Goal: Book appointment/travel/reservation

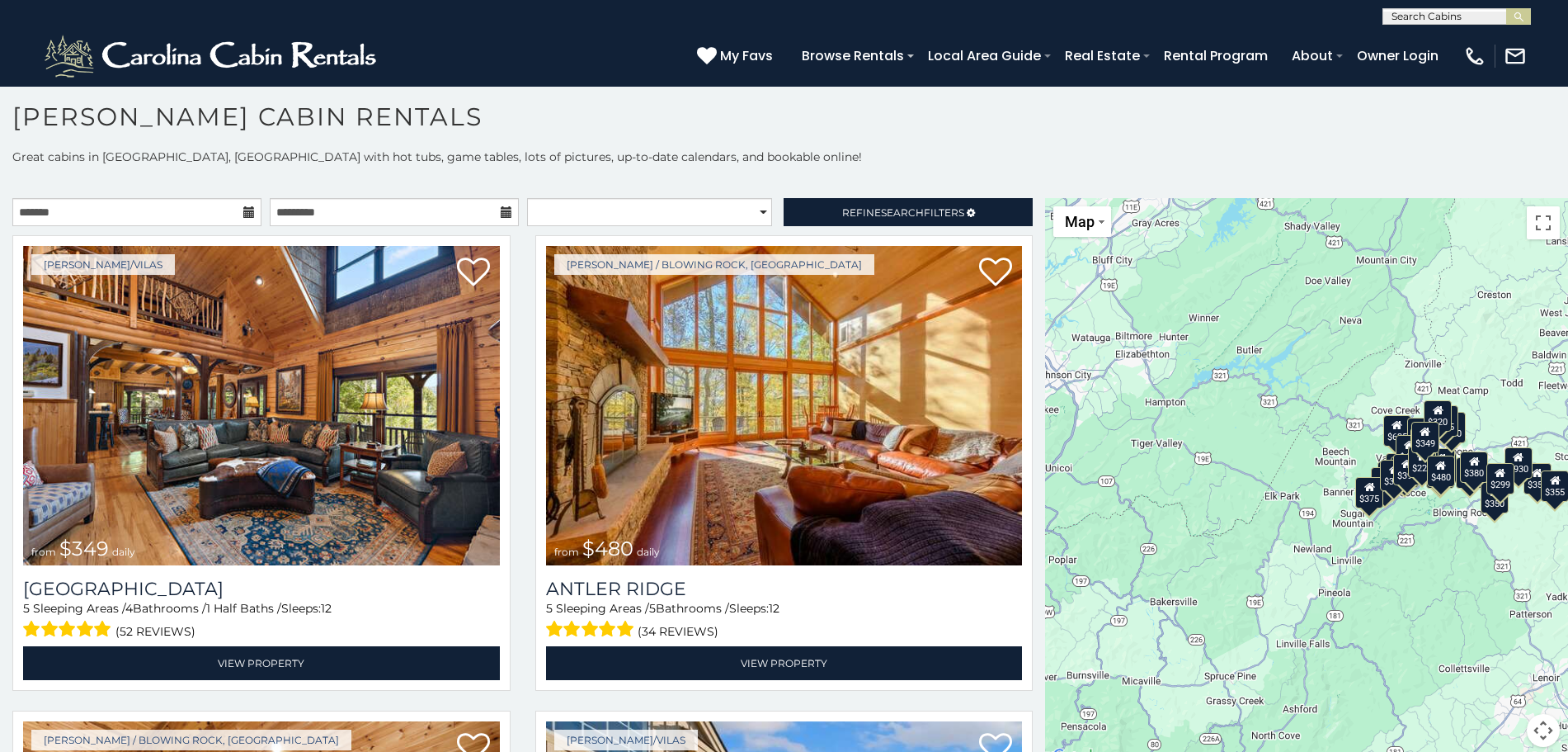
scroll to position [15, 0]
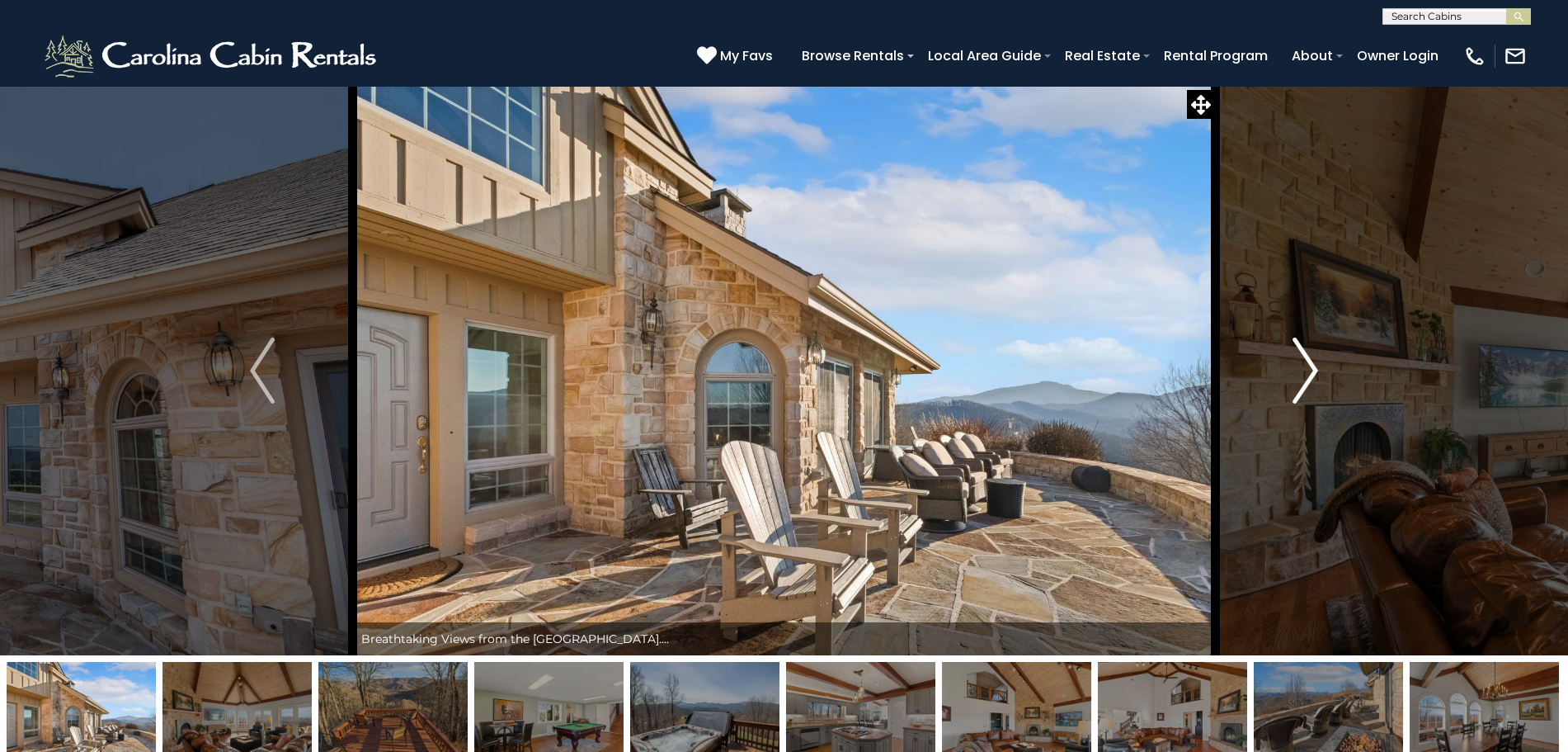
click at [1311, 365] on img "Next" at bounding box center [1305, 370] width 25 height 66
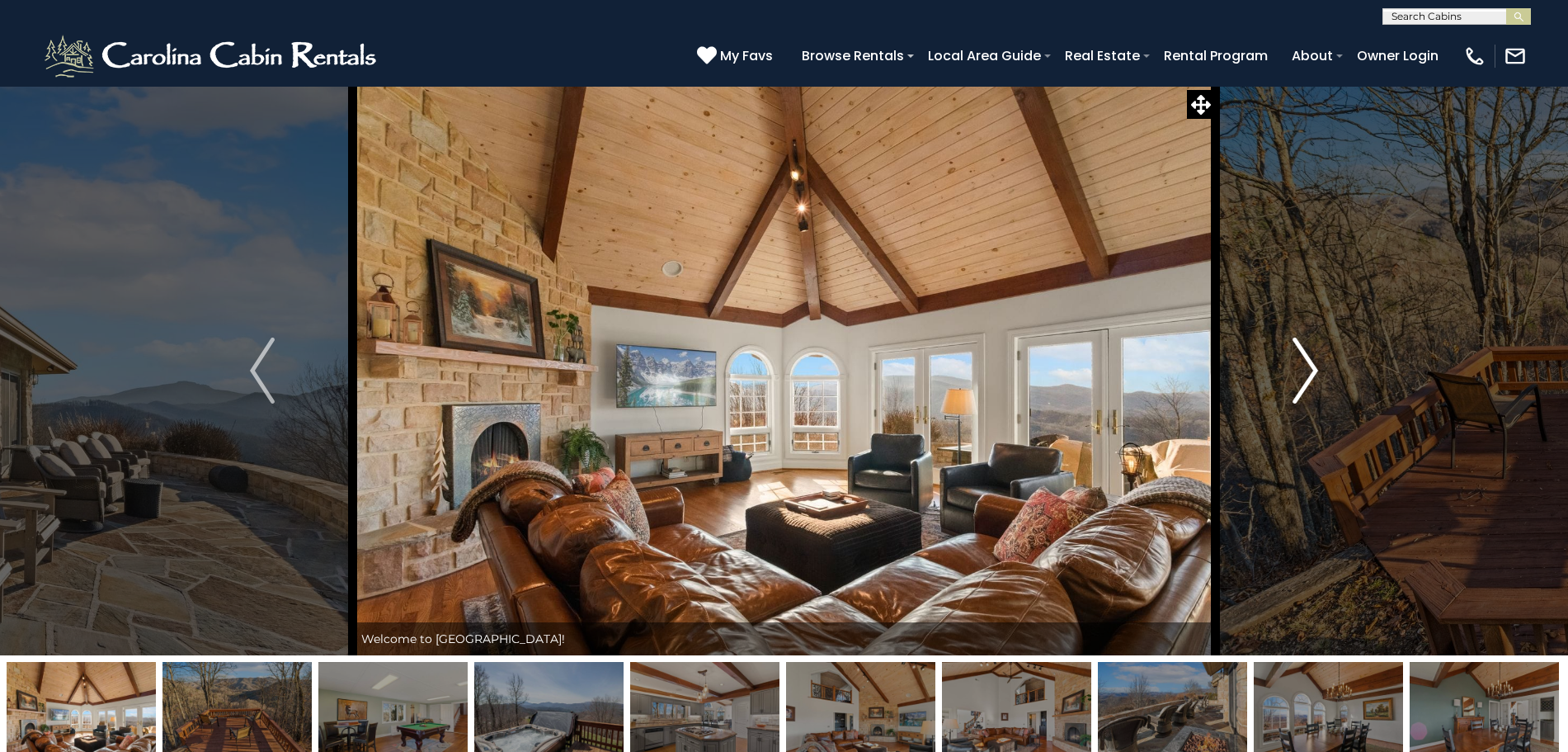
click at [1311, 365] on img "Next" at bounding box center [1305, 370] width 25 height 66
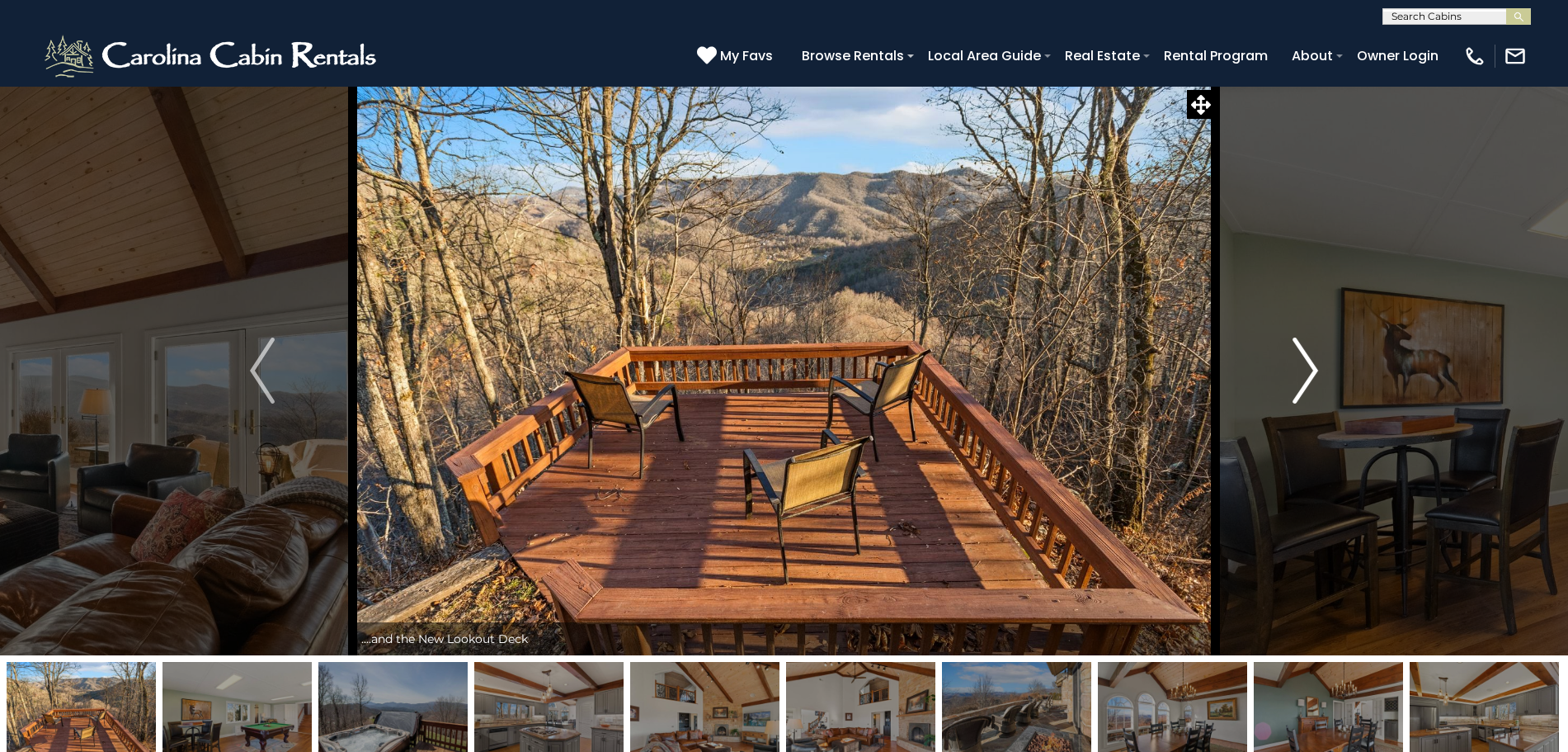
click at [1312, 360] on img "Next" at bounding box center [1305, 370] width 25 height 66
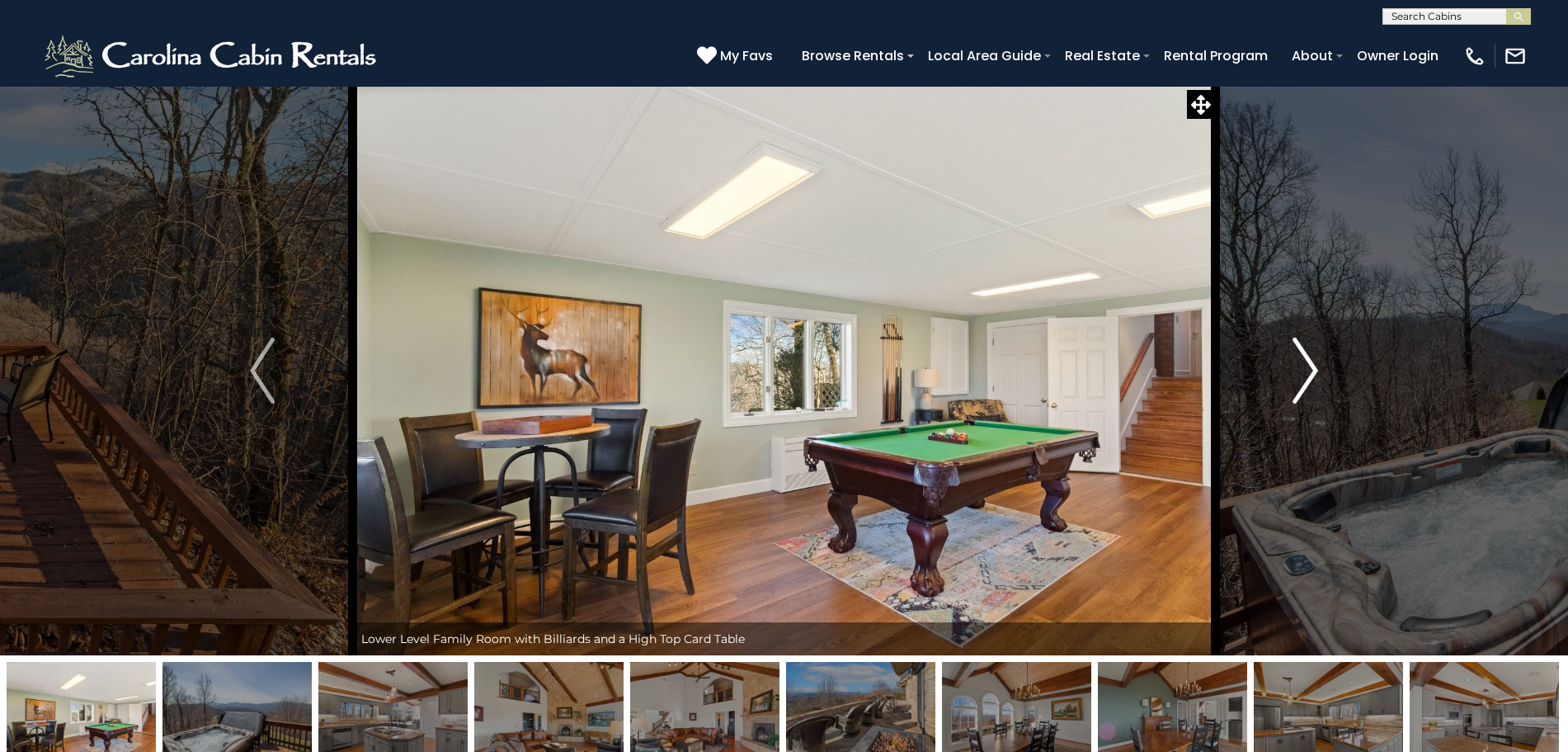
click at [1312, 360] on img "Next" at bounding box center [1305, 370] width 25 height 66
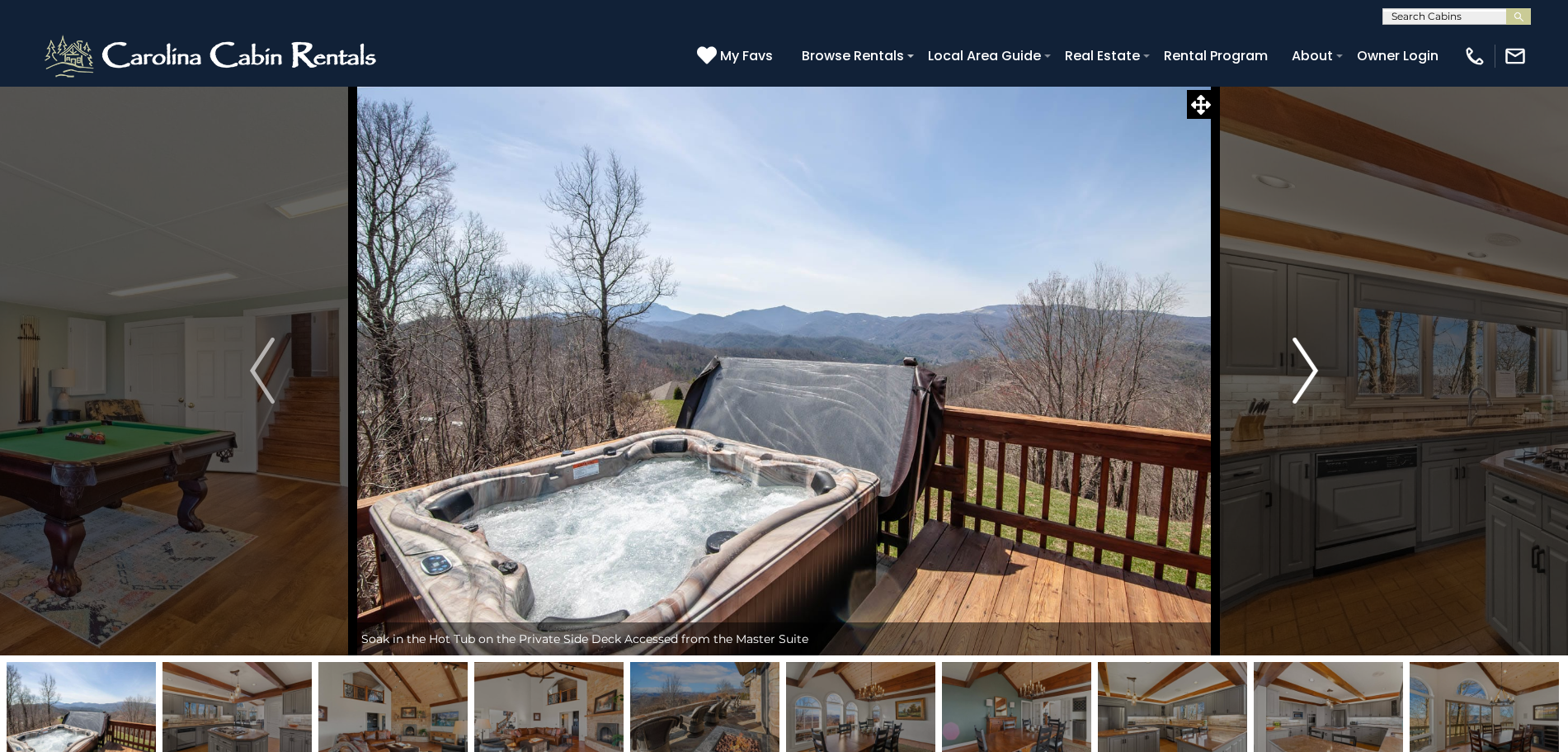
click at [1306, 360] on img "Next" at bounding box center [1305, 370] width 25 height 66
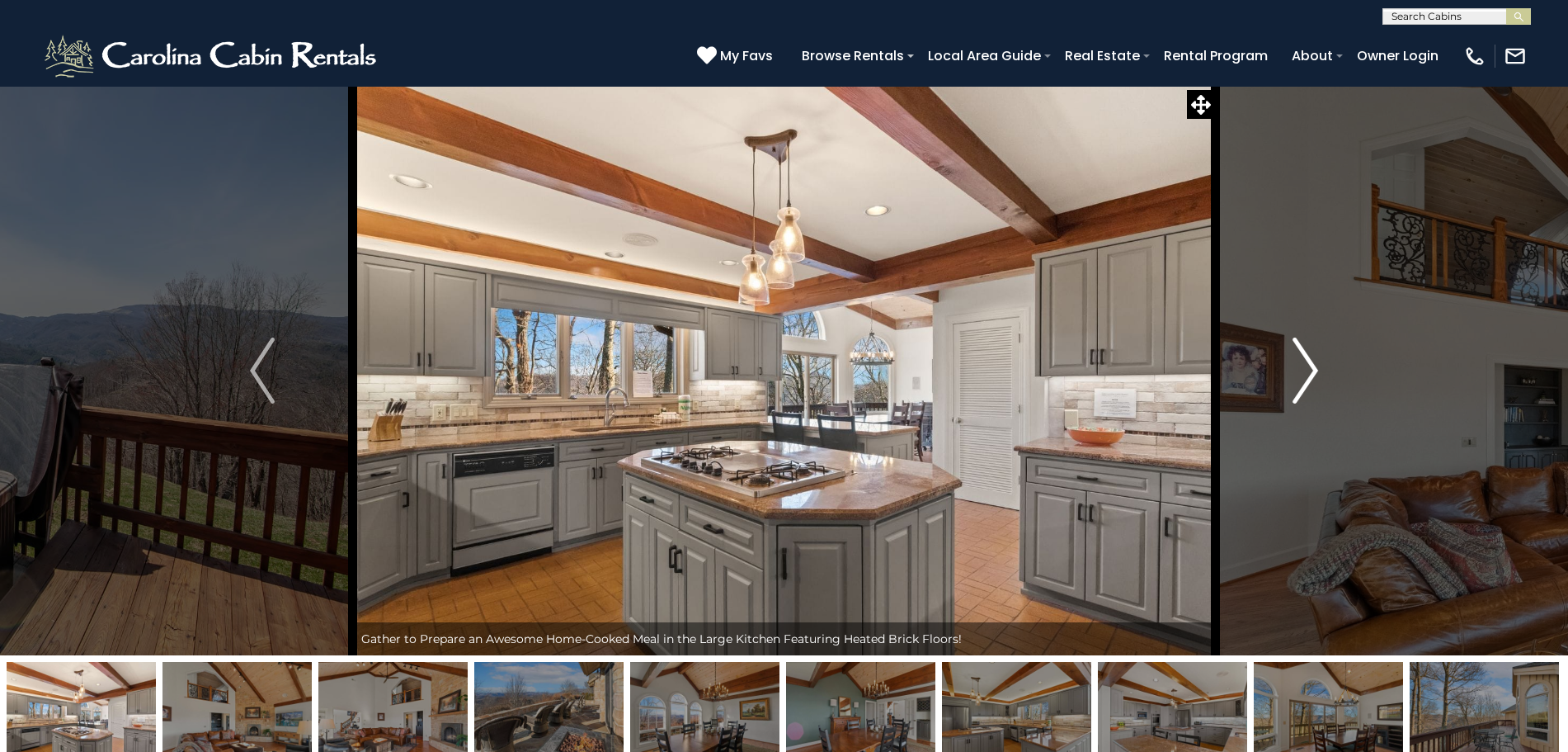
click at [1306, 360] on img "Next" at bounding box center [1305, 370] width 25 height 66
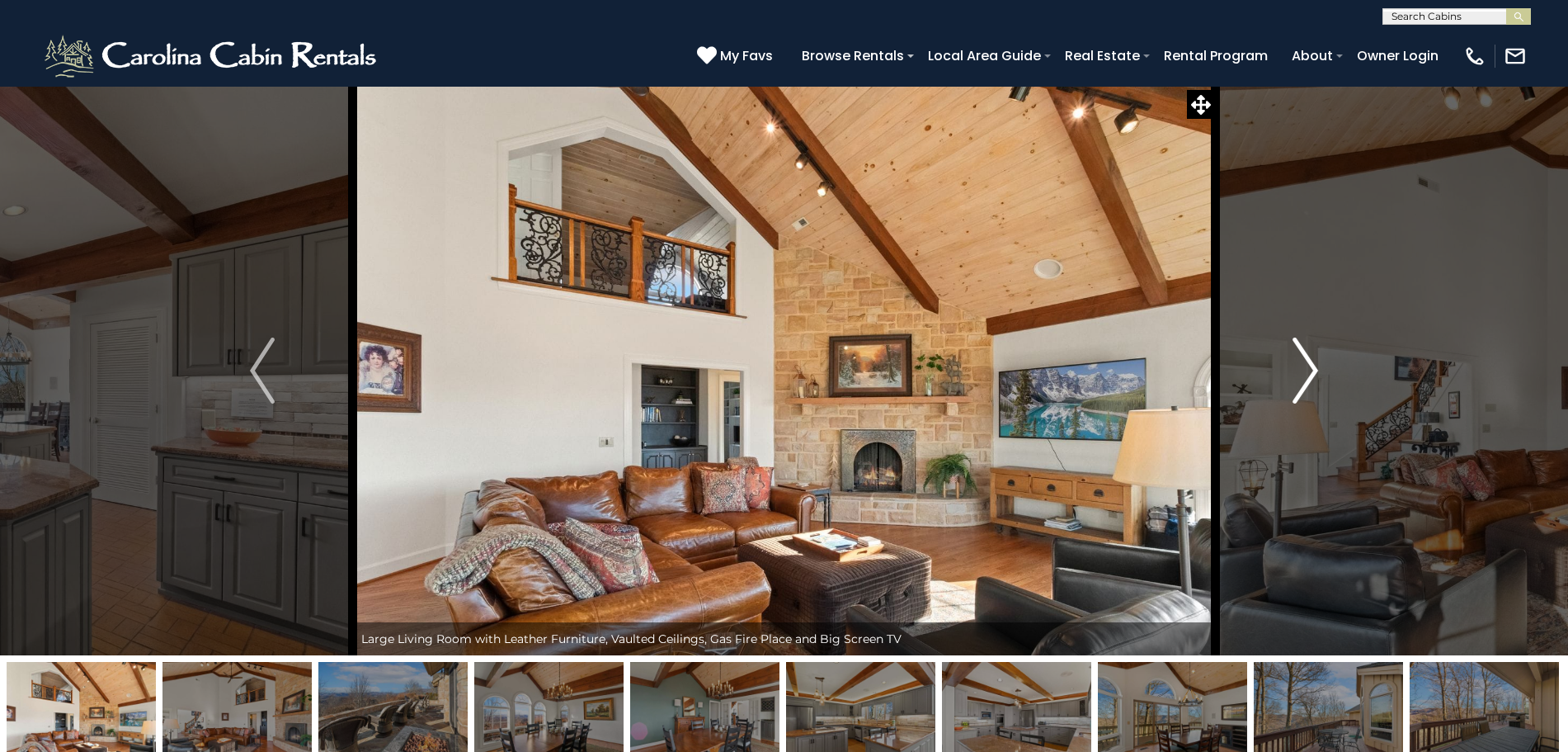
click at [1306, 360] on img "Next" at bounding box center [1305, 370] width 25 height 66
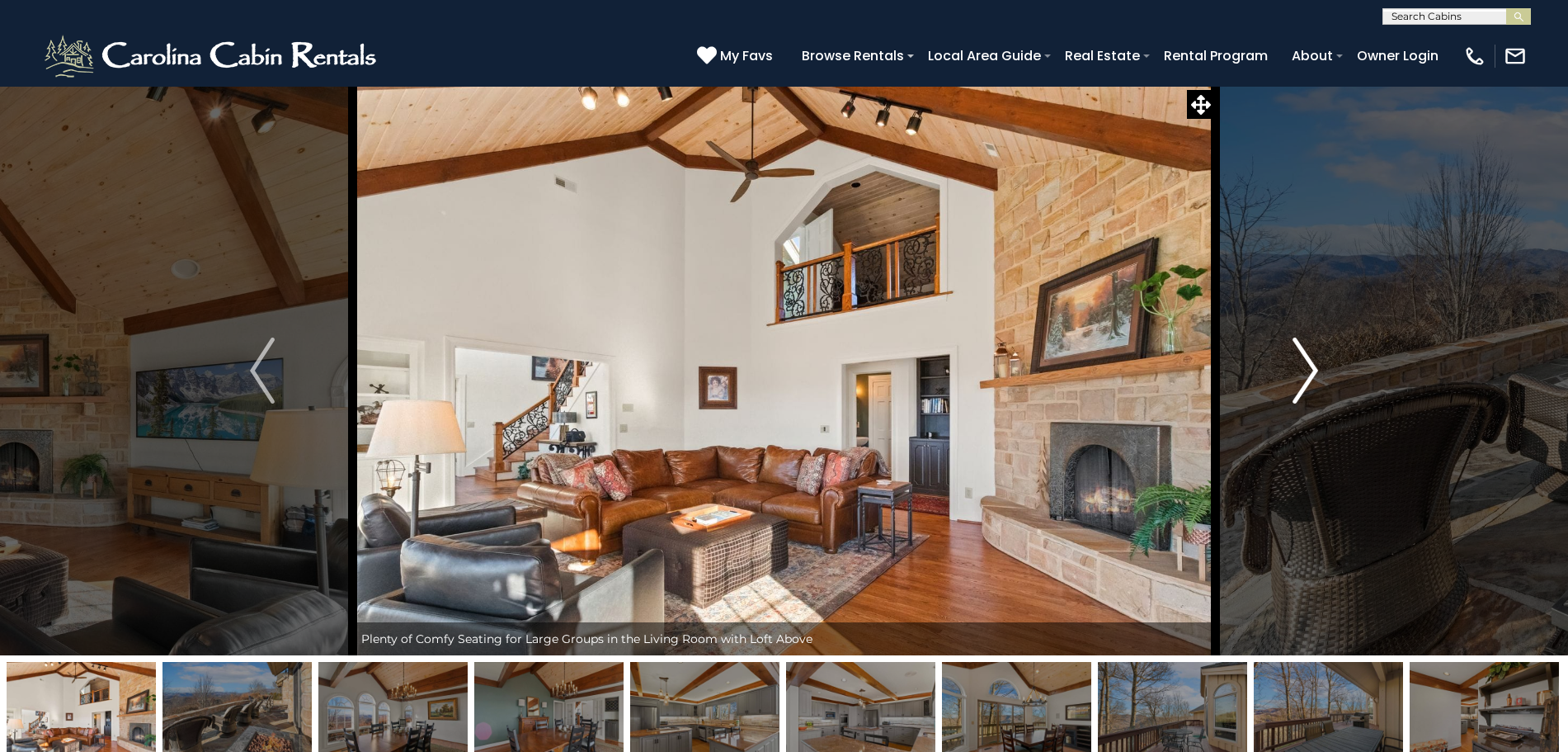
click at [1306, 360] on img "Next" at bounding box center [1305, 370] width 25 height 66
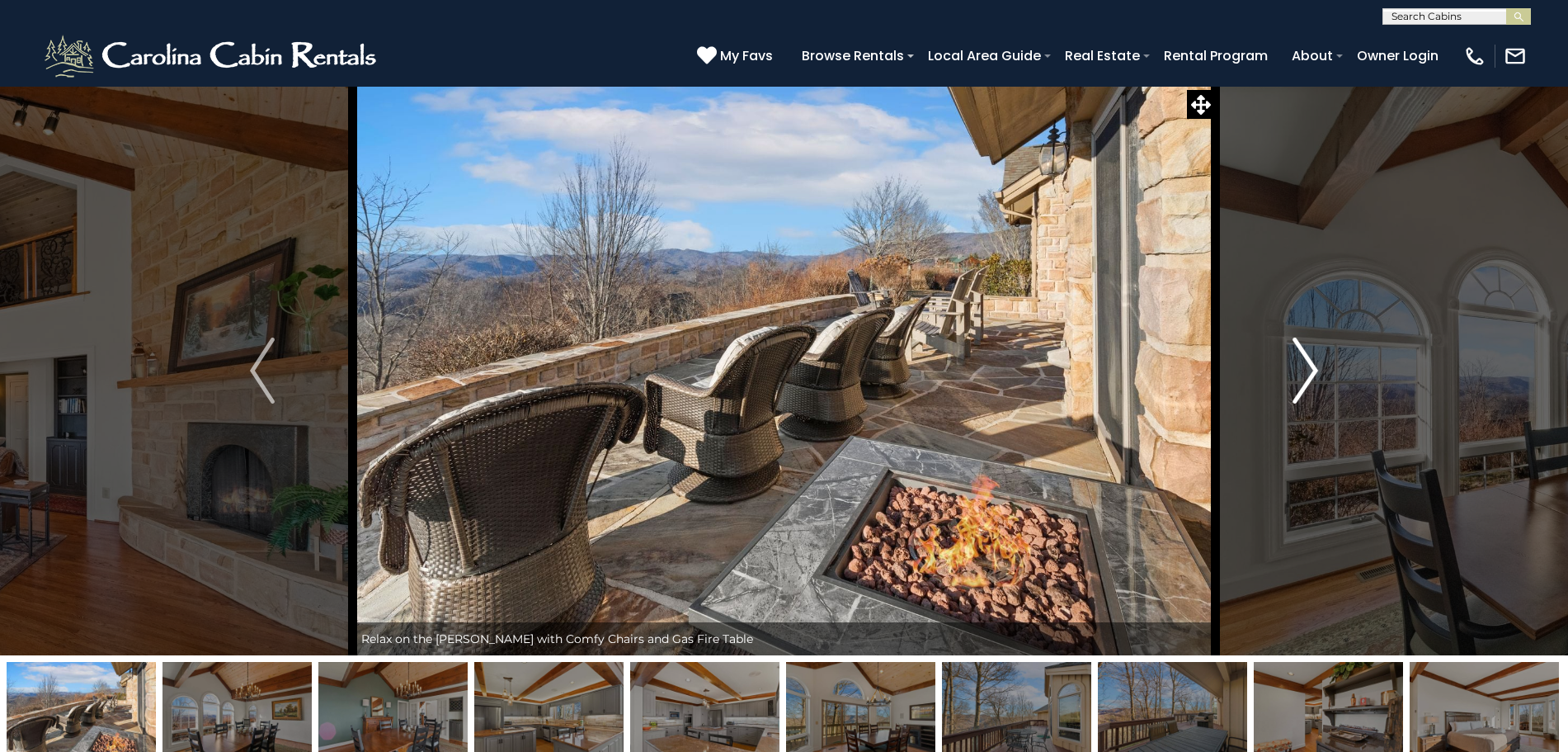
click at [1306, 360] on img "Next" at bounding box center [1305, 370] width 25 height 66
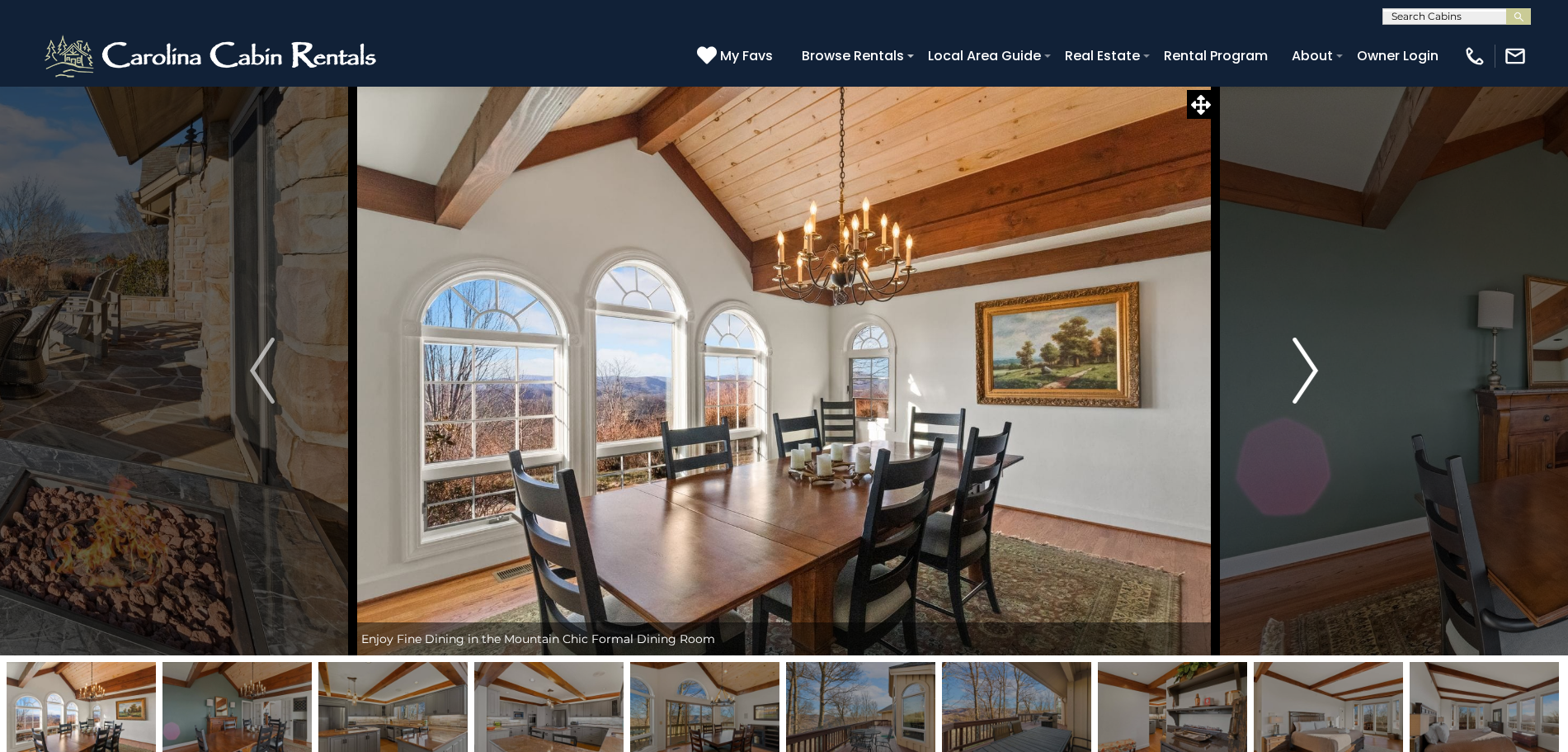
click at [1306, 360] on img "Next" at bounding box center [1305, 370] width 25 height 66
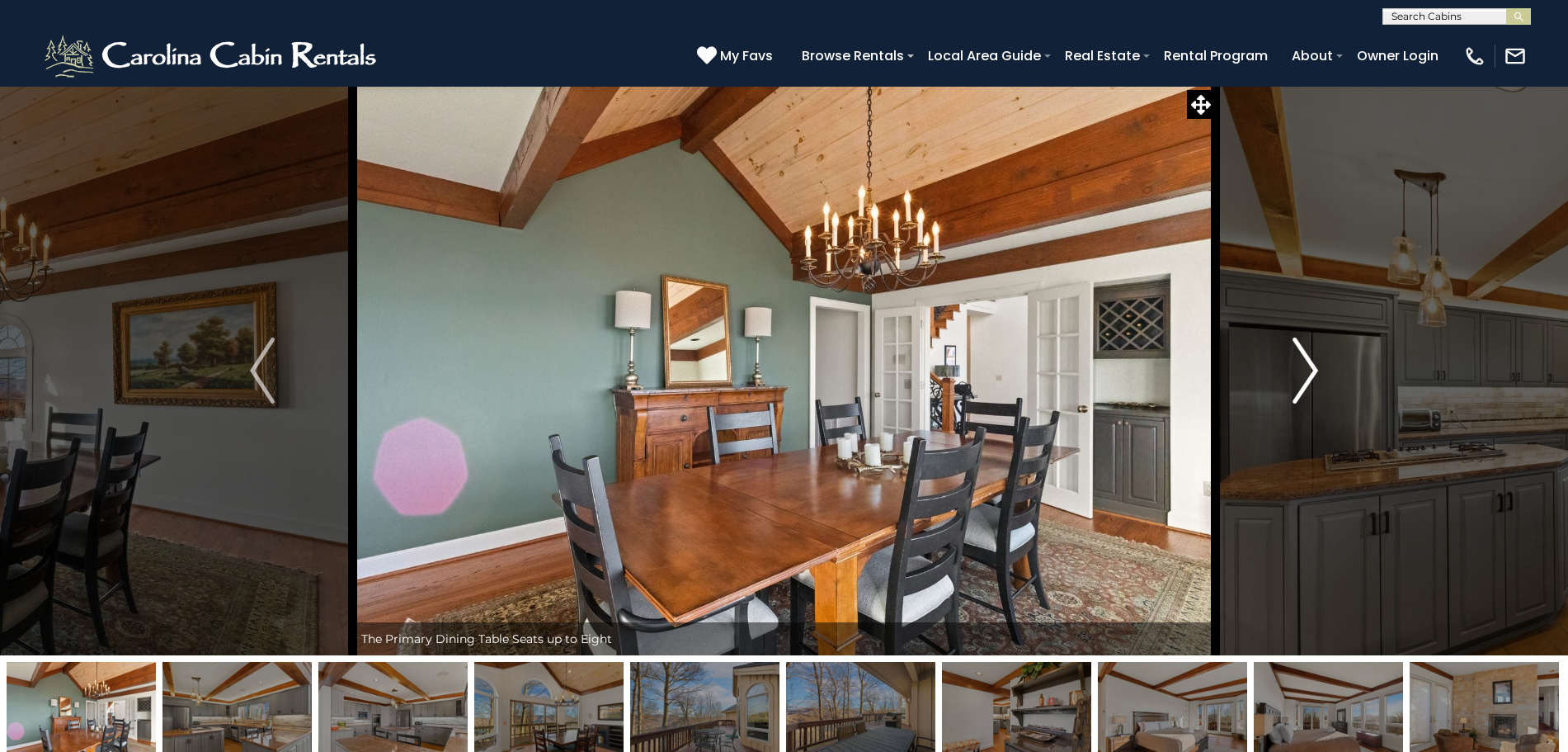
click at [1306, 360] on img "Next" at bounding box center [1305, 370] width 25 height 66
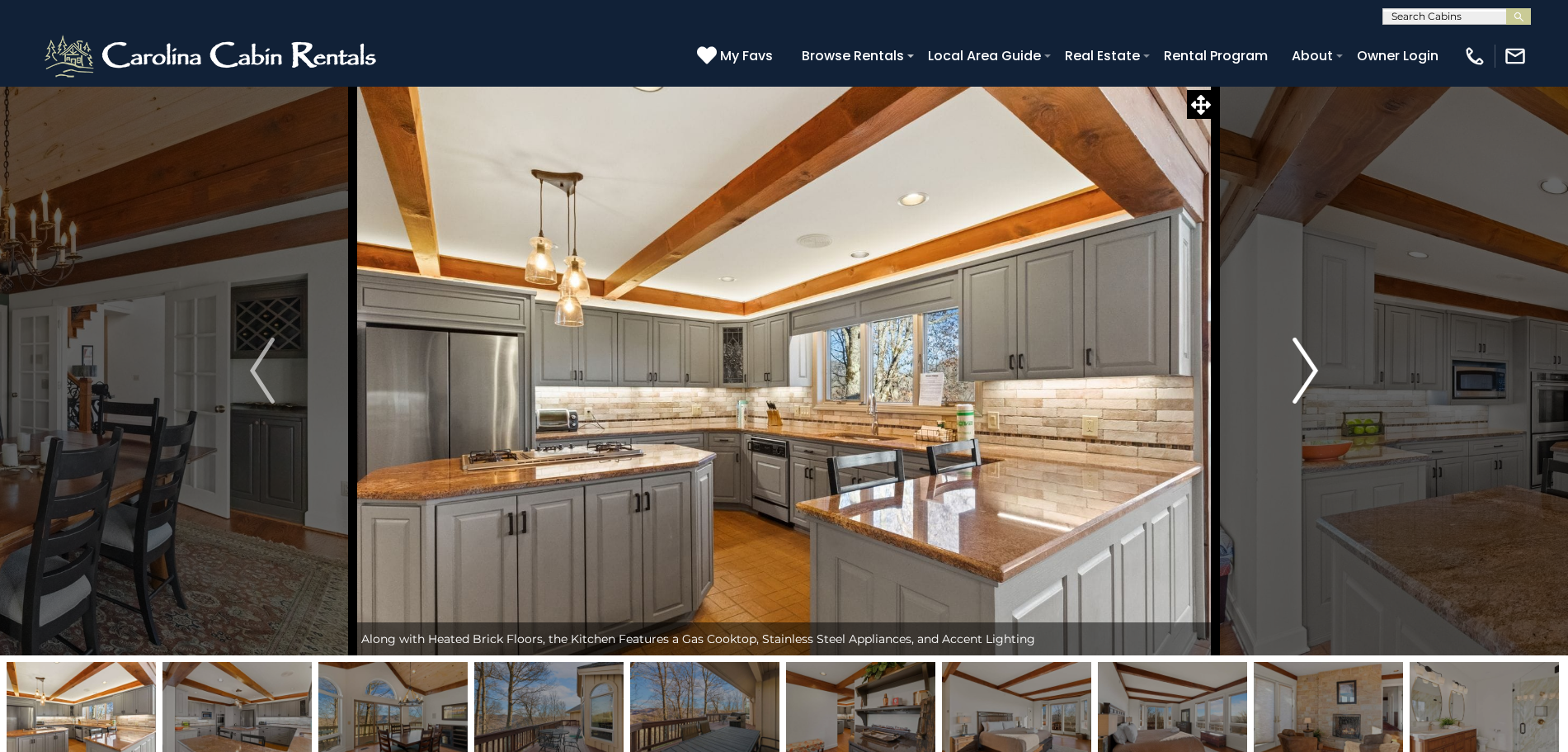
click at [1306, 360] on img "Next" at bounding box center [1305, 370] width 25 height 66
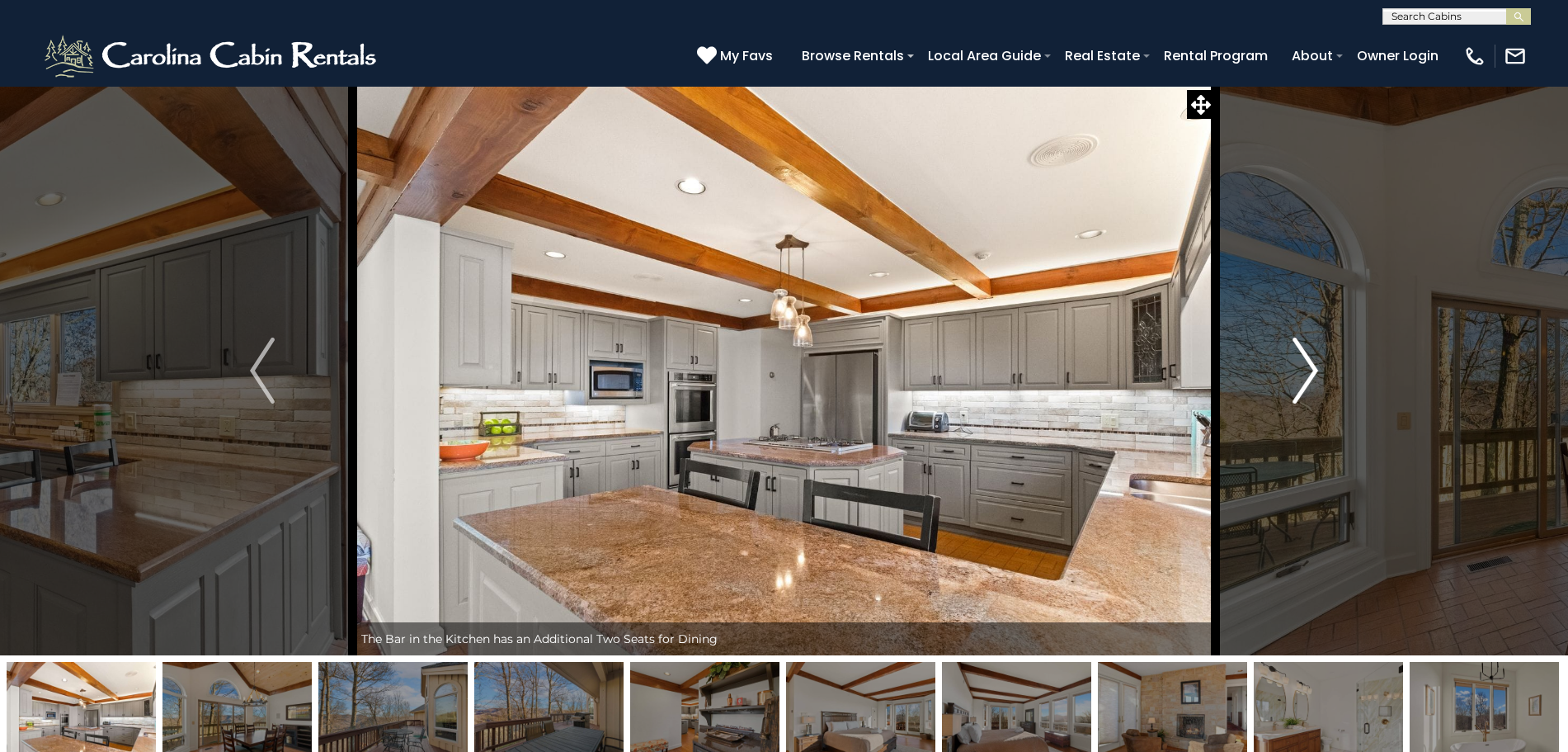
click at [1306, 360] on img "Next" at bounding box center [1305, 370] width 25 height 66
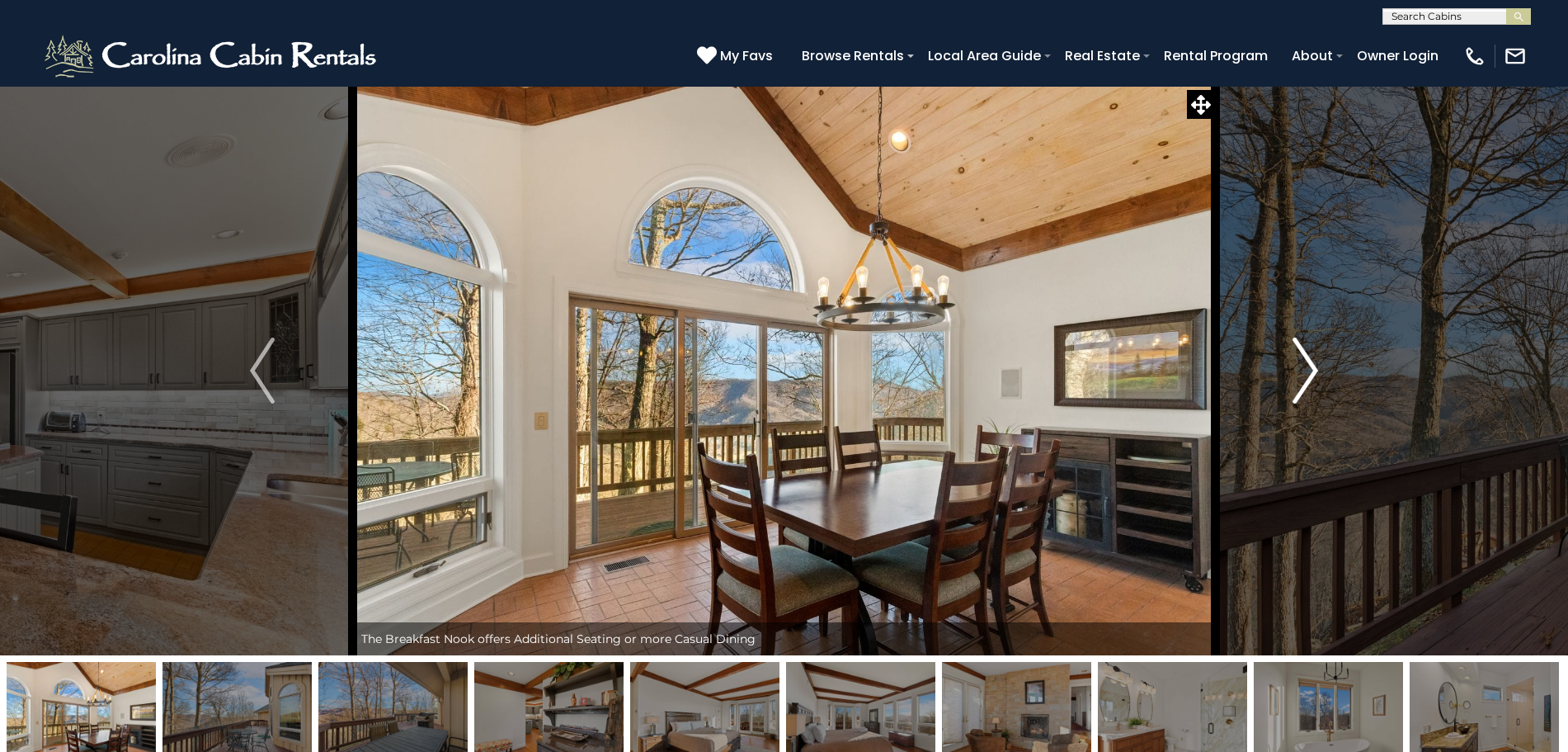
click at [1306, 360] on img "Next" at bounding box center [1305, 370] width 25 height 66
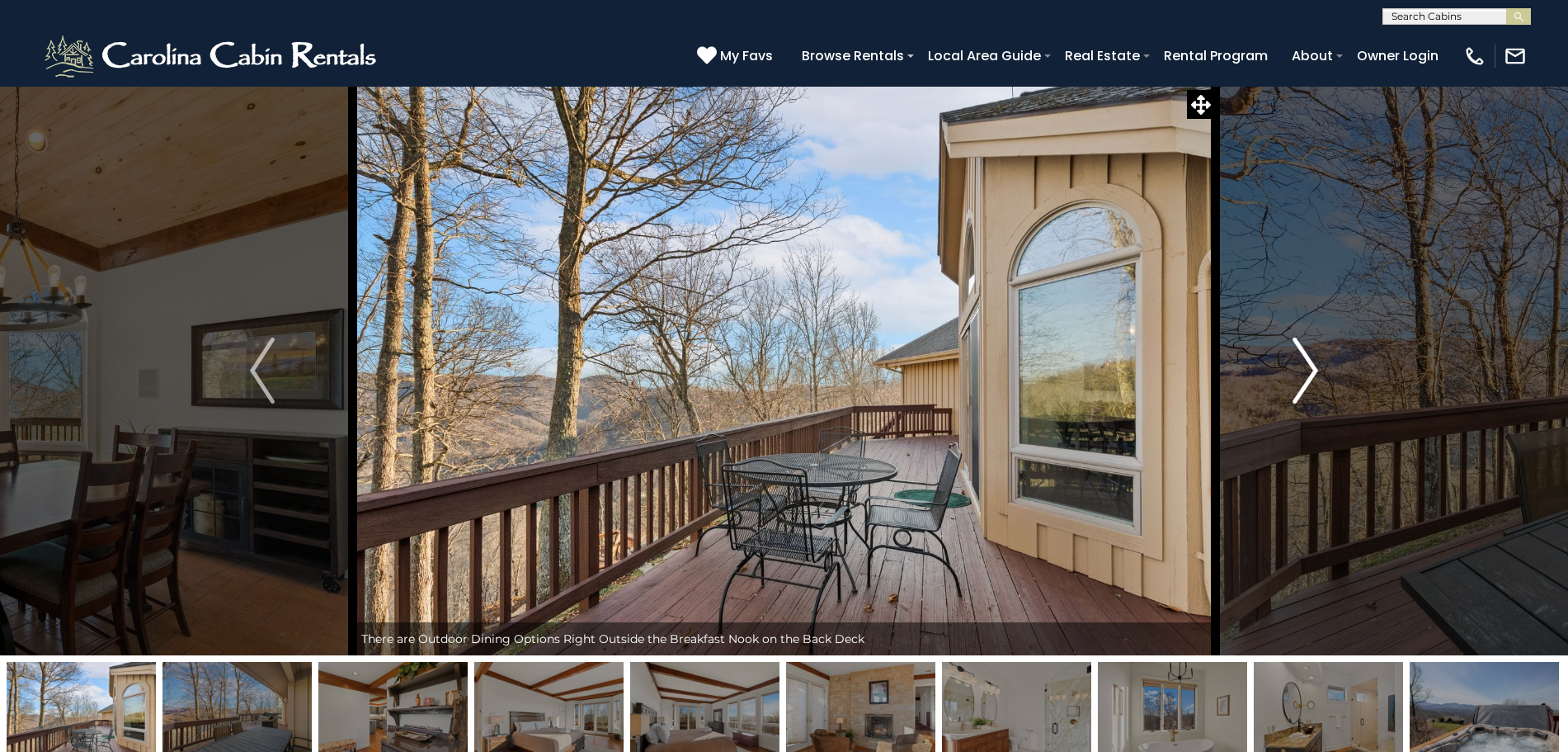
click at [1306, 360] on img "Next" at bounding box center [1305, 370] width 25 height 66
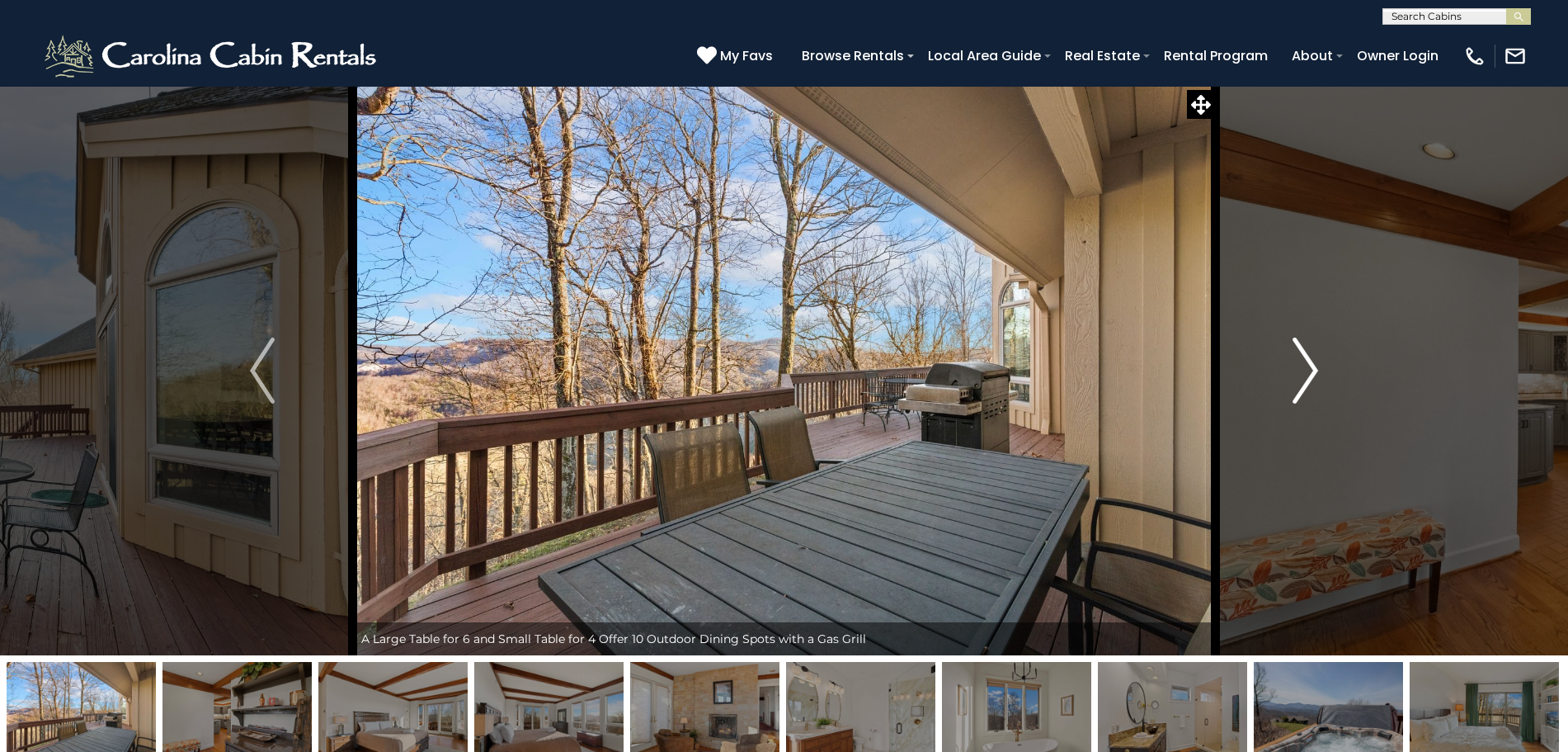
click at [1306, 360] on img "Next" at bounding box center [1305, 370] width 25 height 66
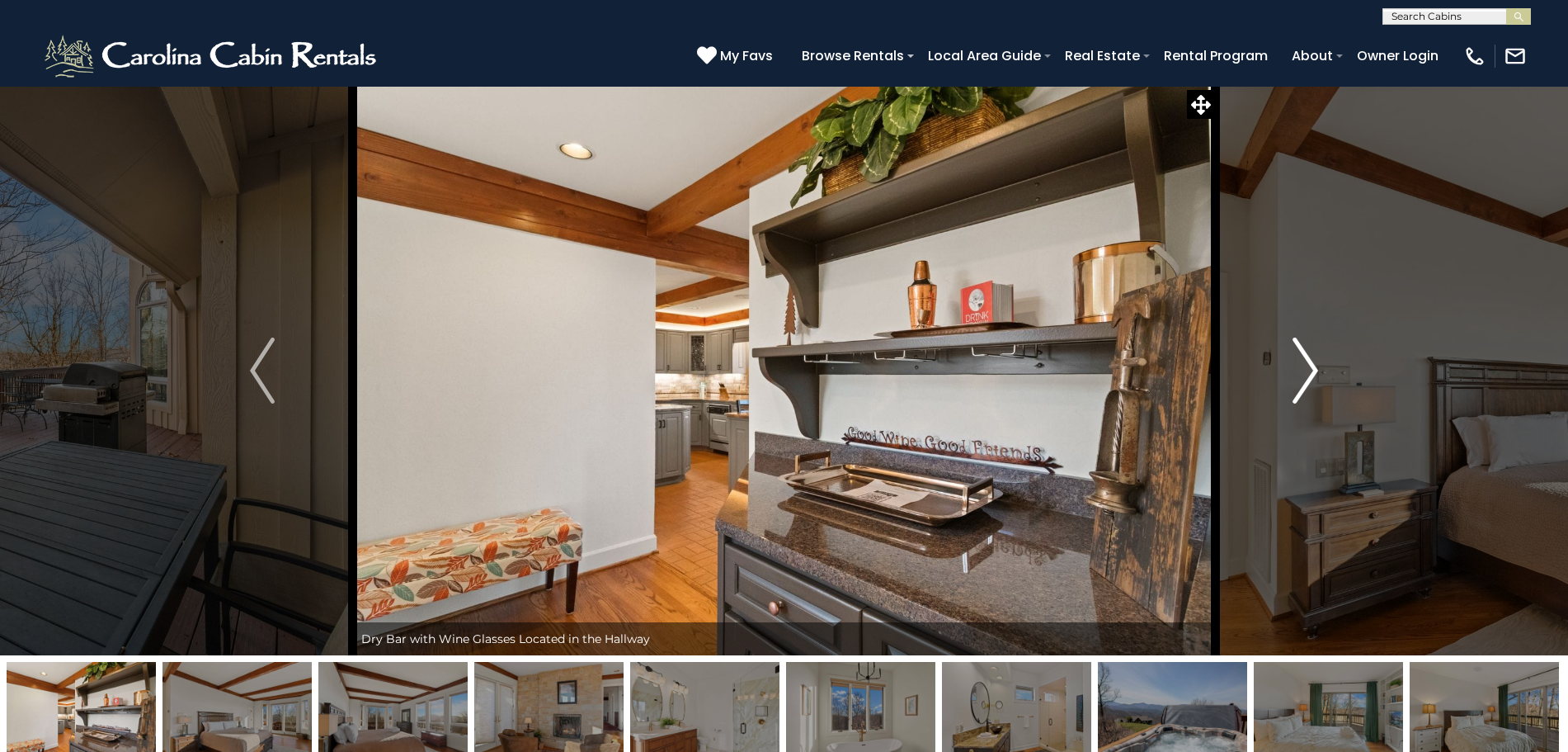
click at [1306, 360] on img "Next" at bounding box center [1305, 370] width 25 height 66
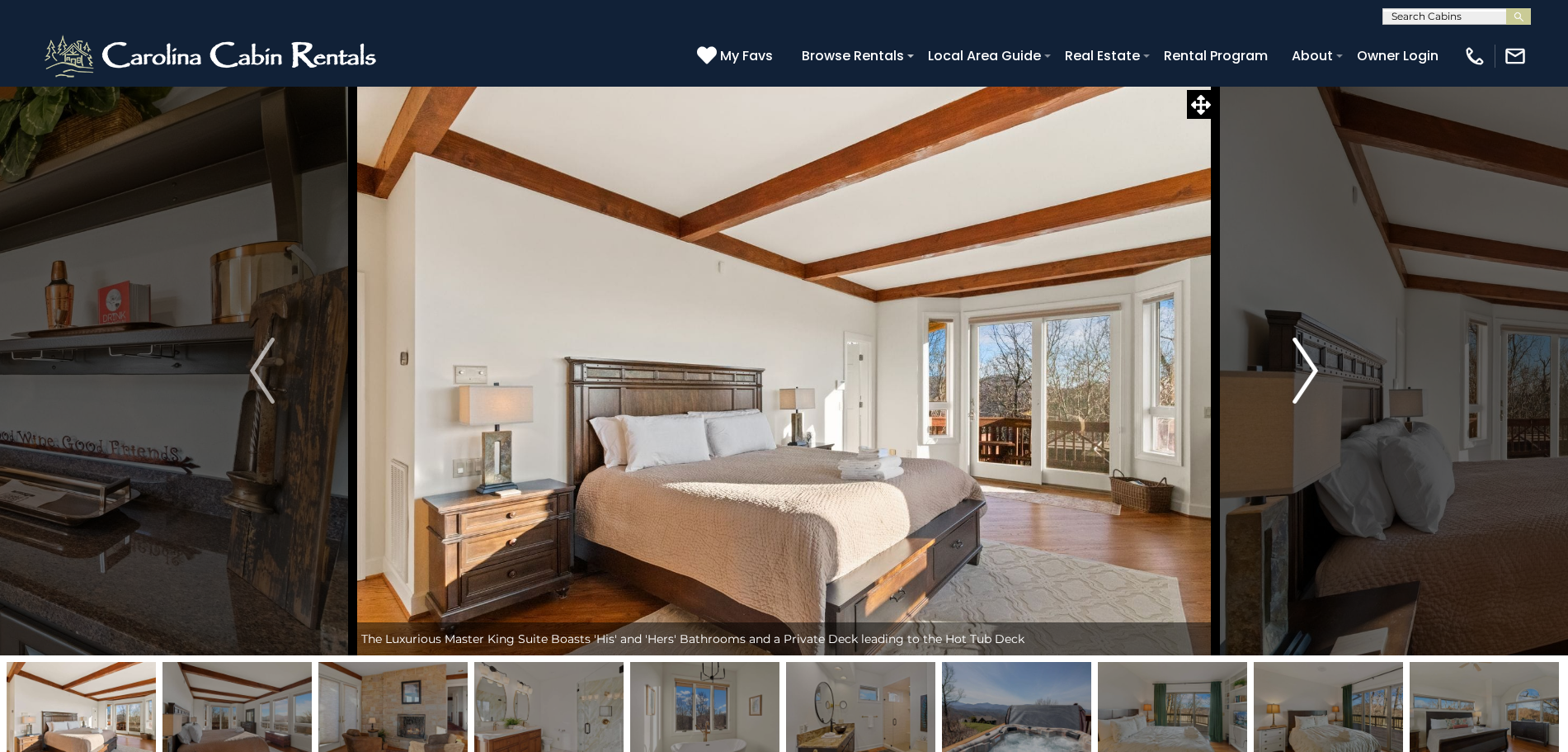
click at [1306, 360] on img "Next" at bounding box center [1305, 370] width 25 height 66
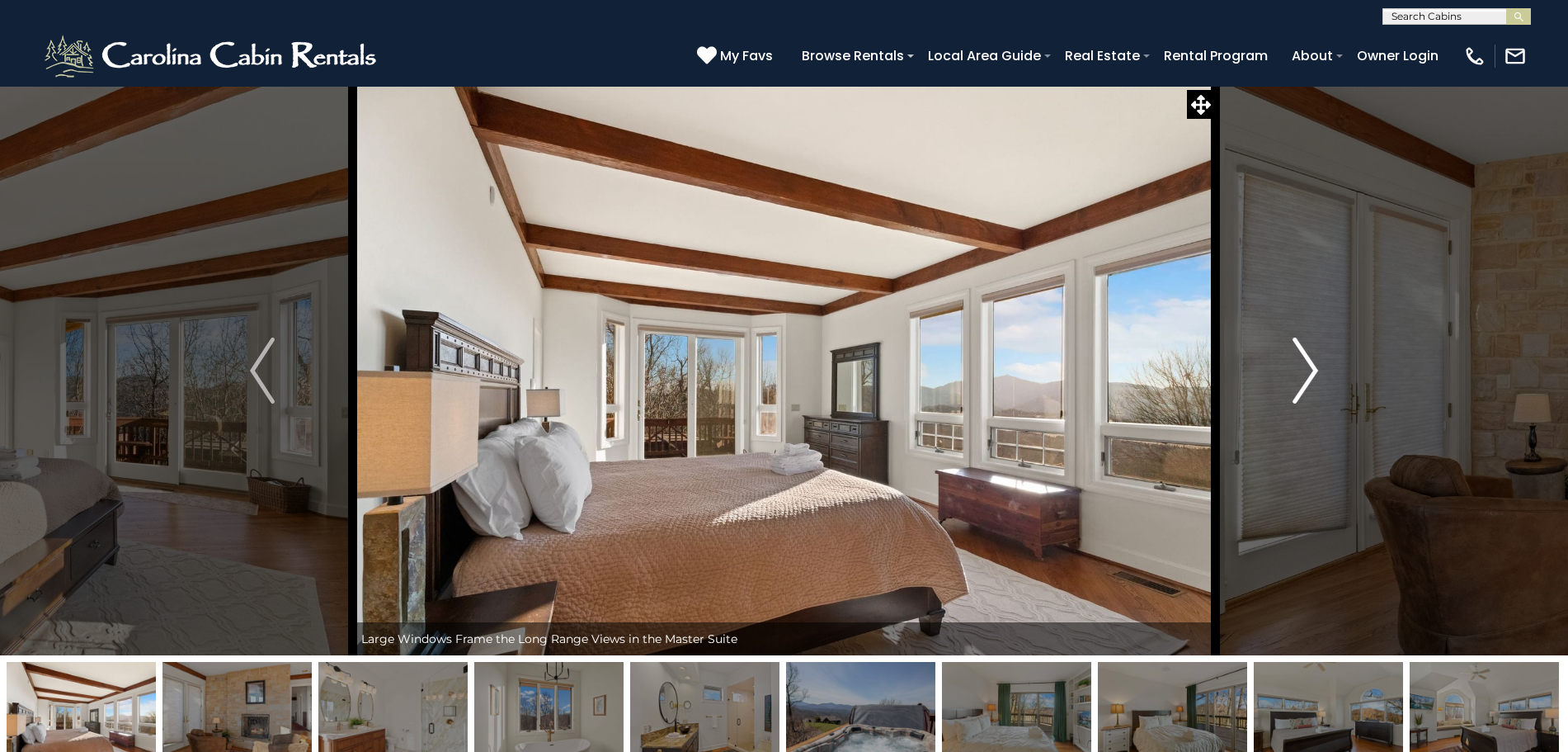
click at [1306, 360] on img "Next" at bounding box center [1305, 370] width 25 height 66
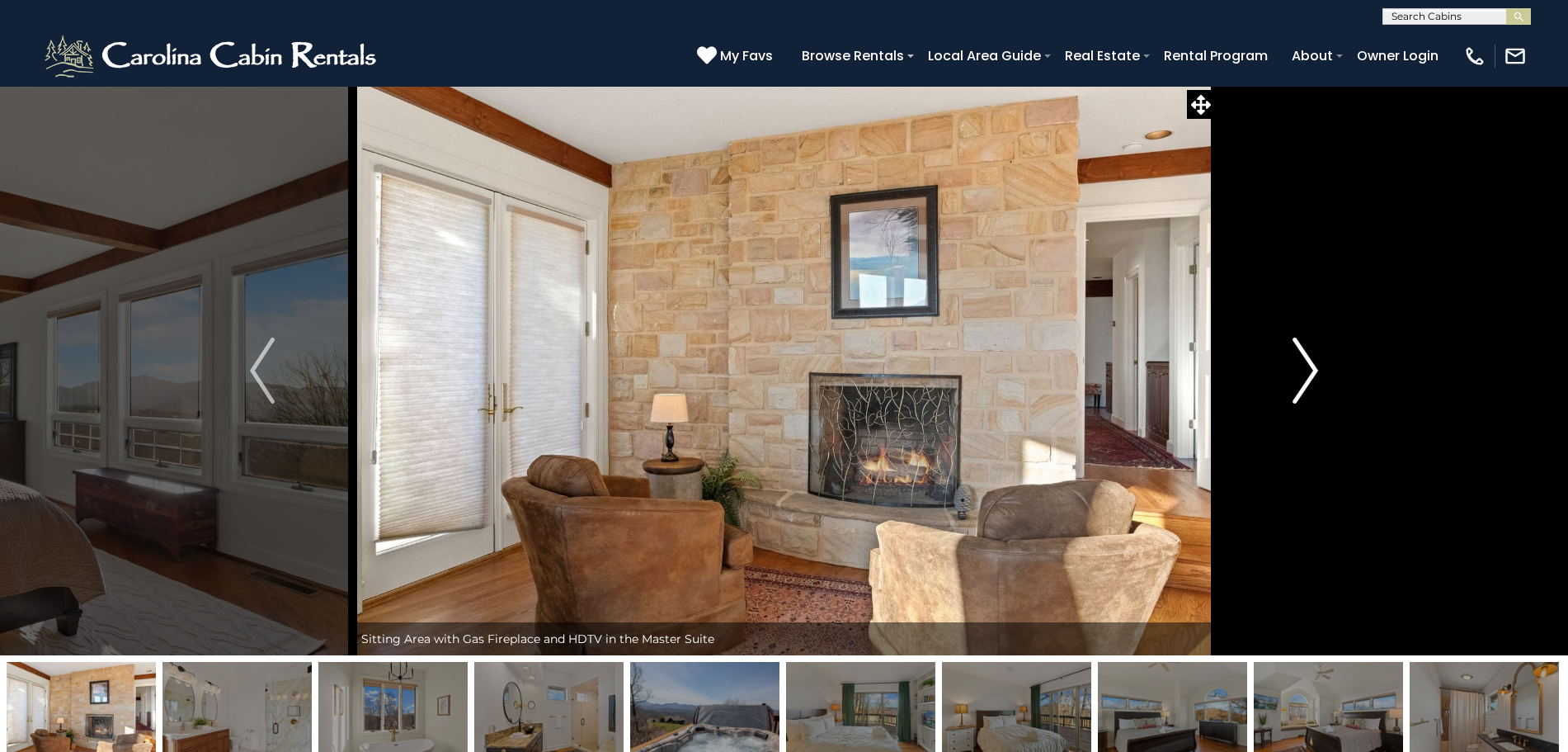
click at [1306, 360] on img "Next" at bounding box center [1305, 370] width 25 height 66
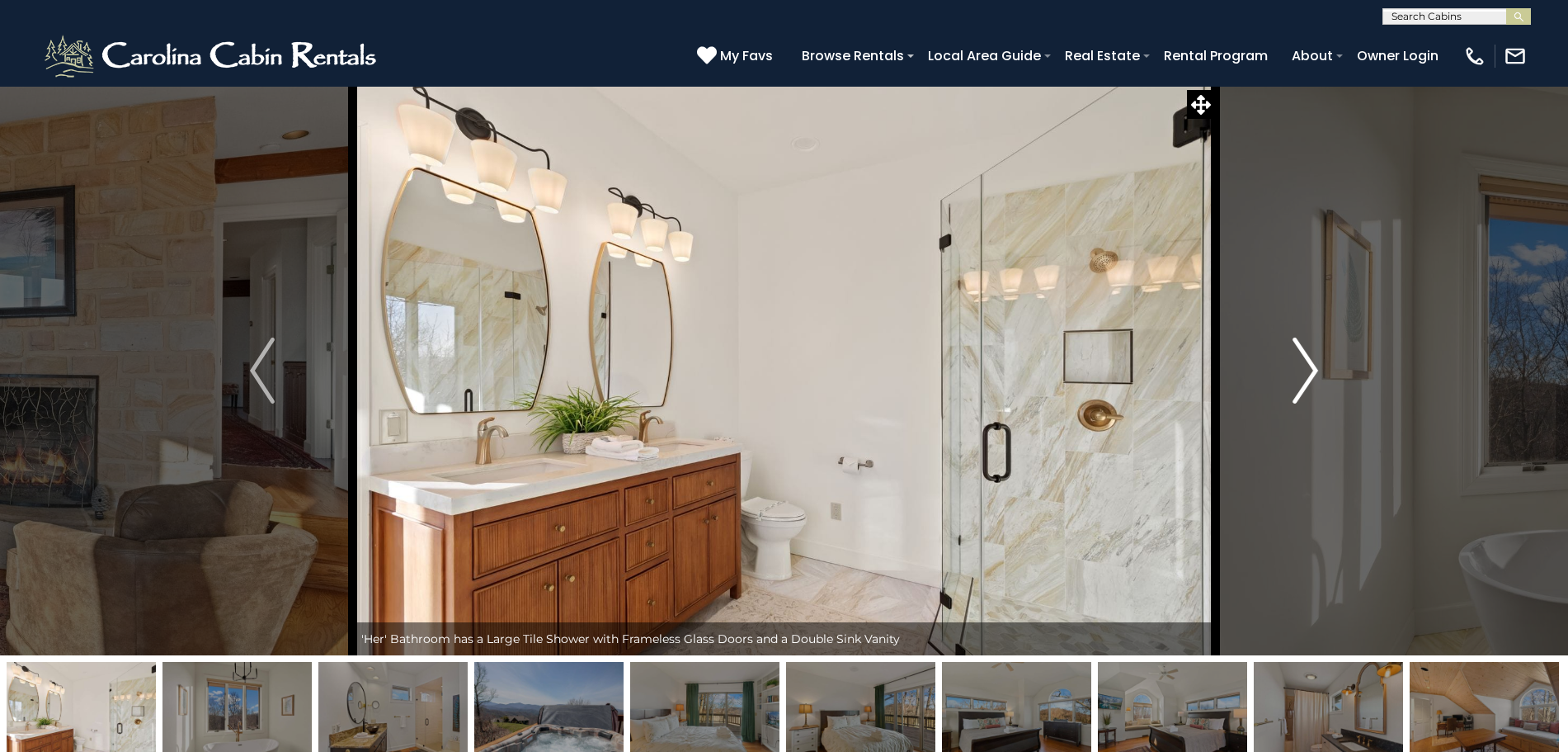
click at [1306, 360] on img "Next" at bounding box center [1305, 370] width 25 height 66
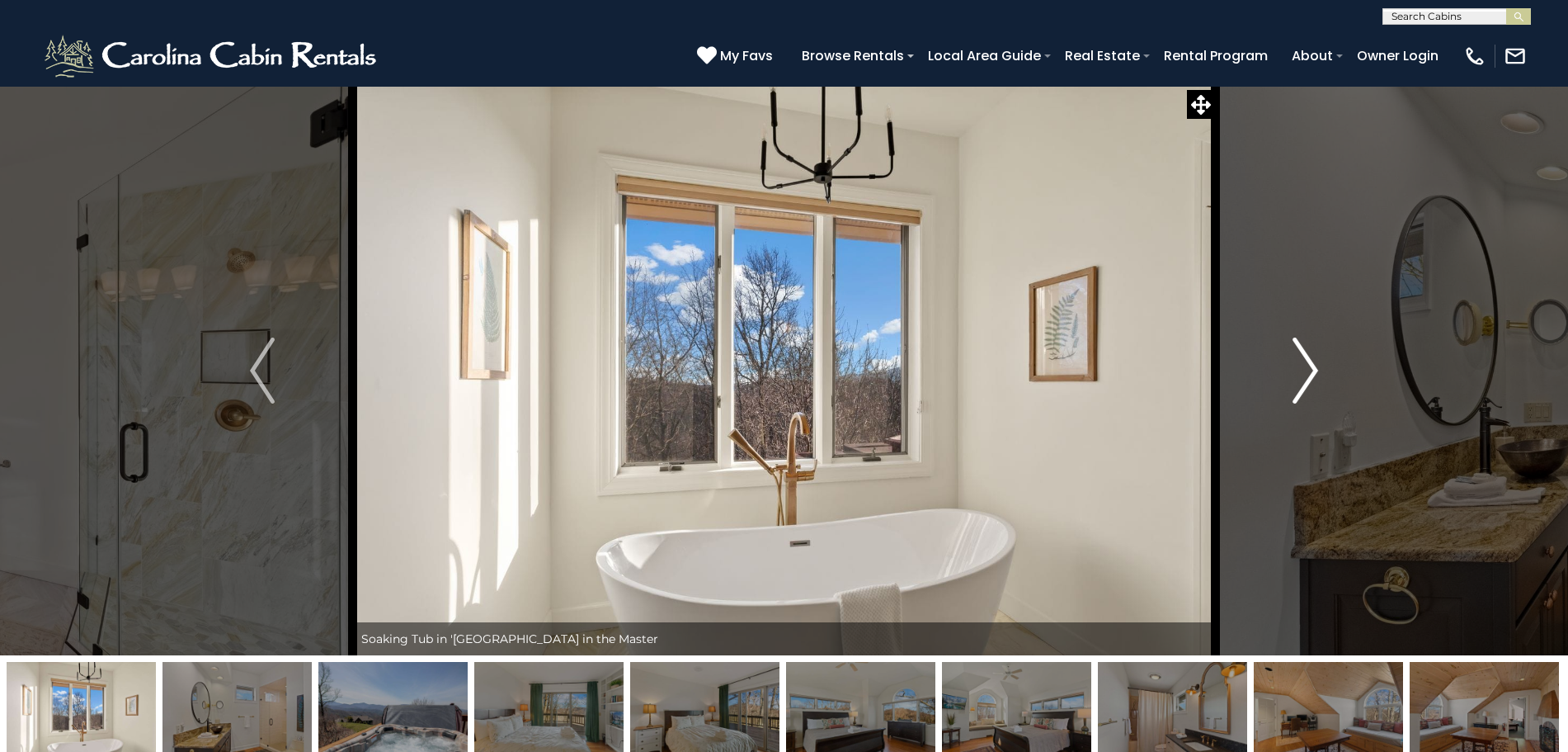
click at [1306, 360] on img "Next" at bounding box center [1305, 370] width 25 height 66
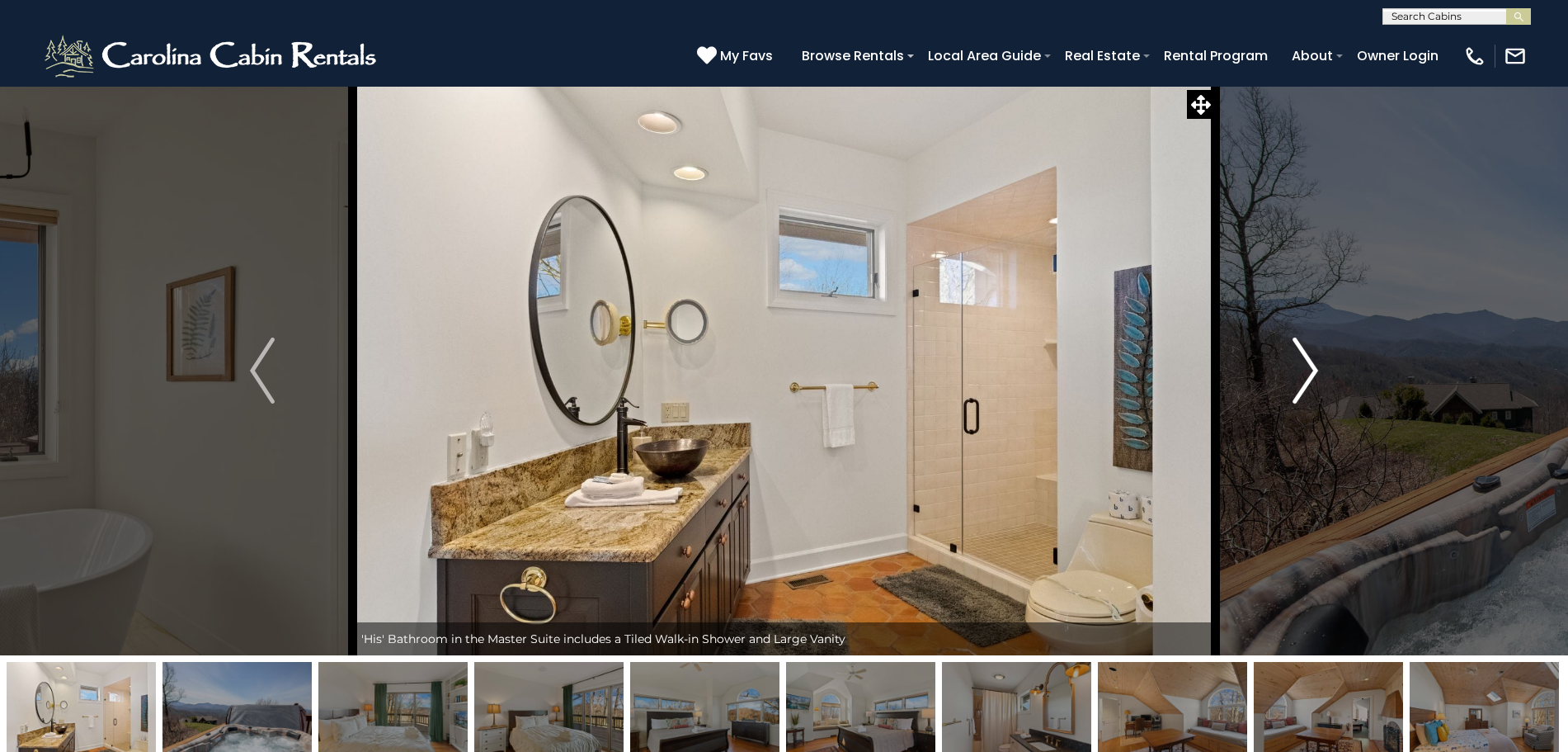
click at [1306, 360] on img "Next" at bounding box center [1305, 370] width 25 height 66
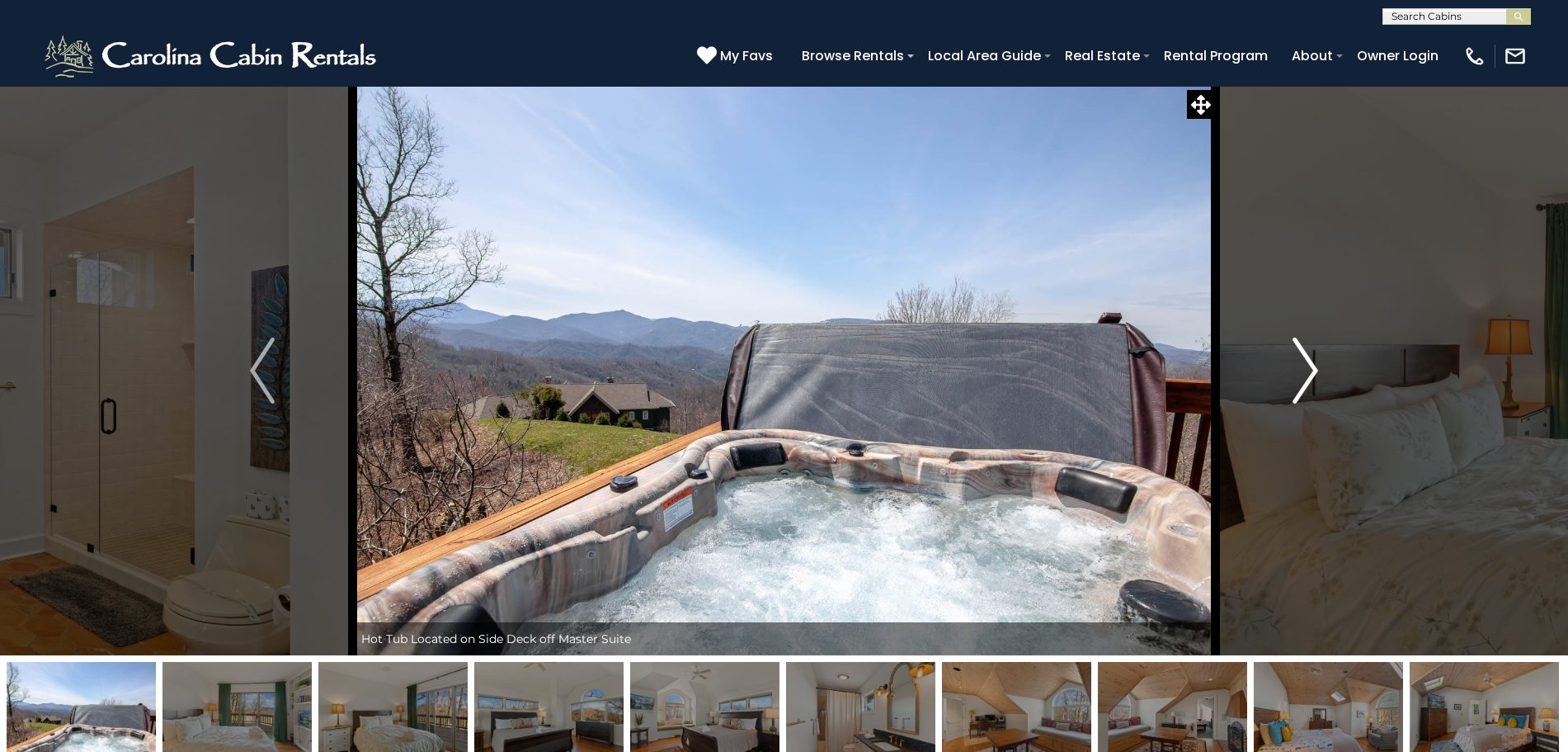
click at [1306, 360] on img "Next" at bounding box center [1305, 370] width 25 height 66
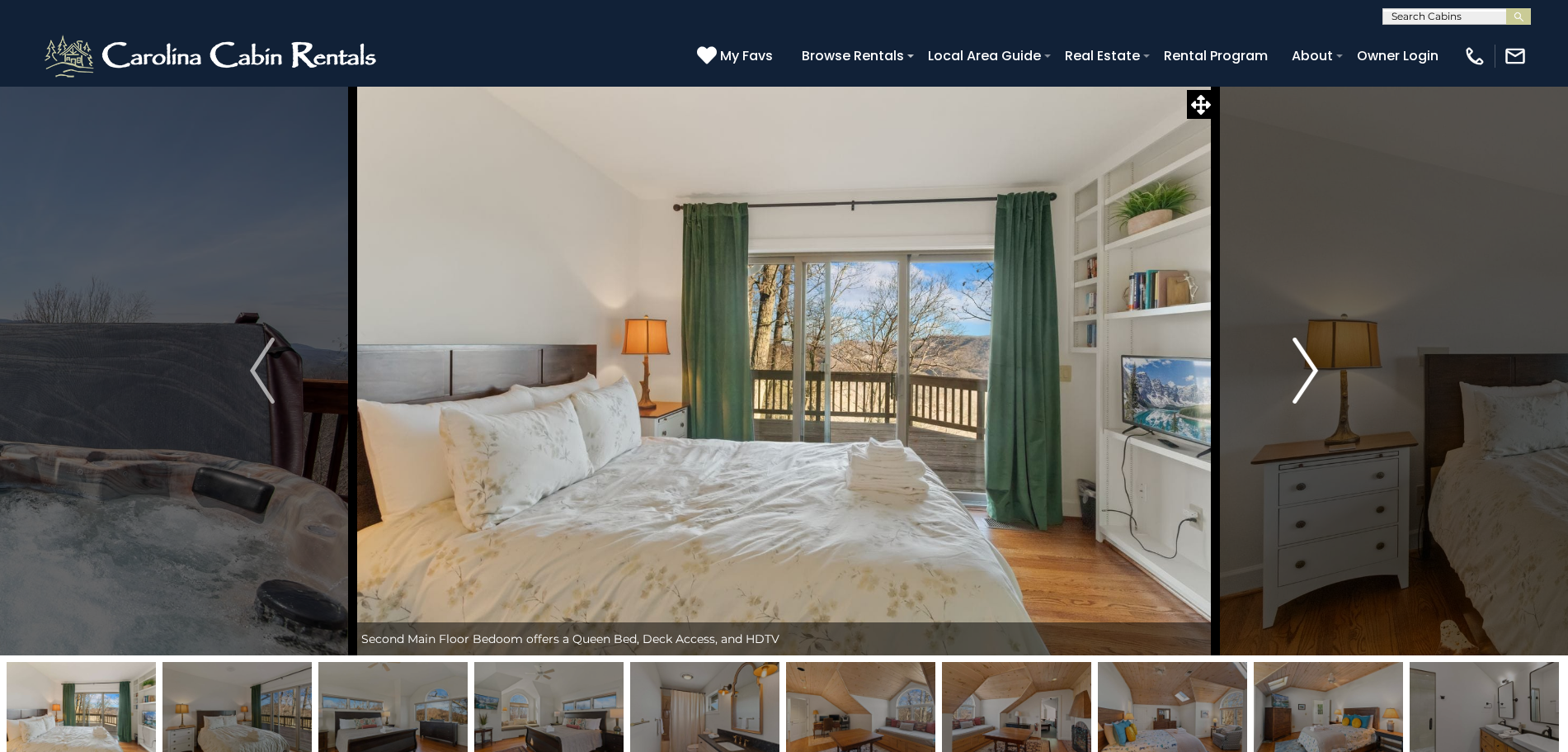
click at [1306, 360] on img "Next" at bounding box center [1305, 370] width 25 height 66
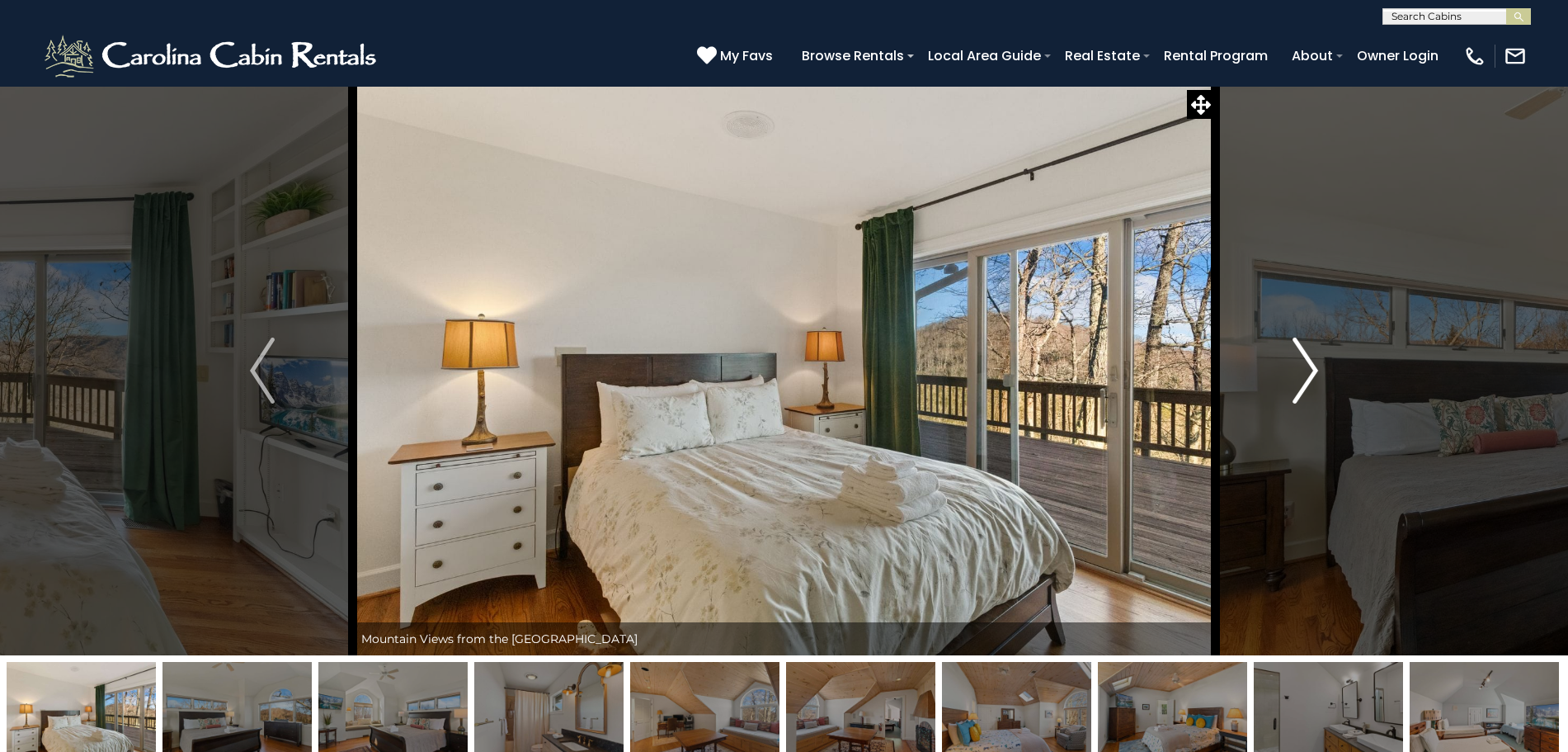
click at [1306, 360] on img "Next" at bounding box center [1305, 370] width 25 height 66
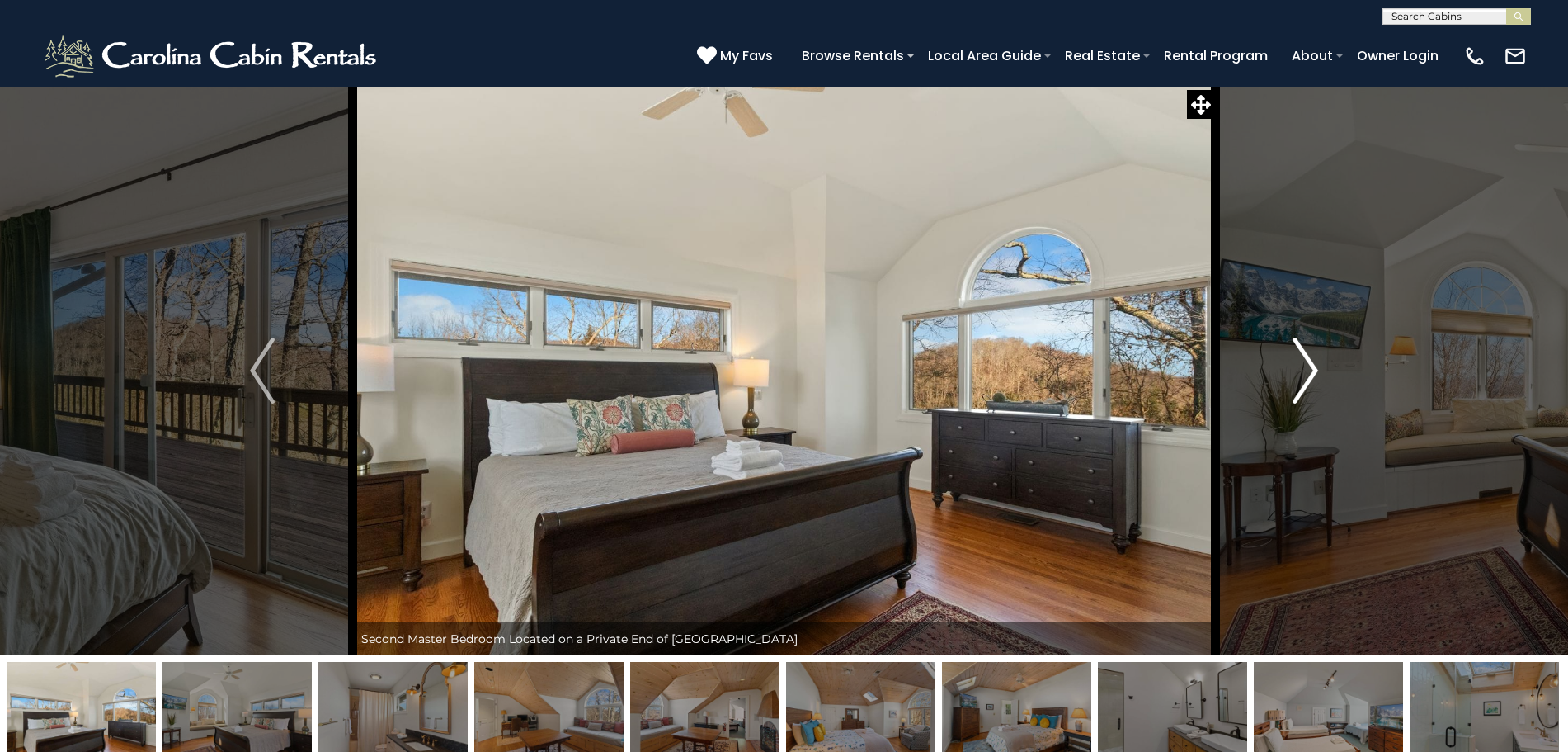
click at [1306, 360] on img "Next" at bounding box center [1305, 370] width 25 height 66
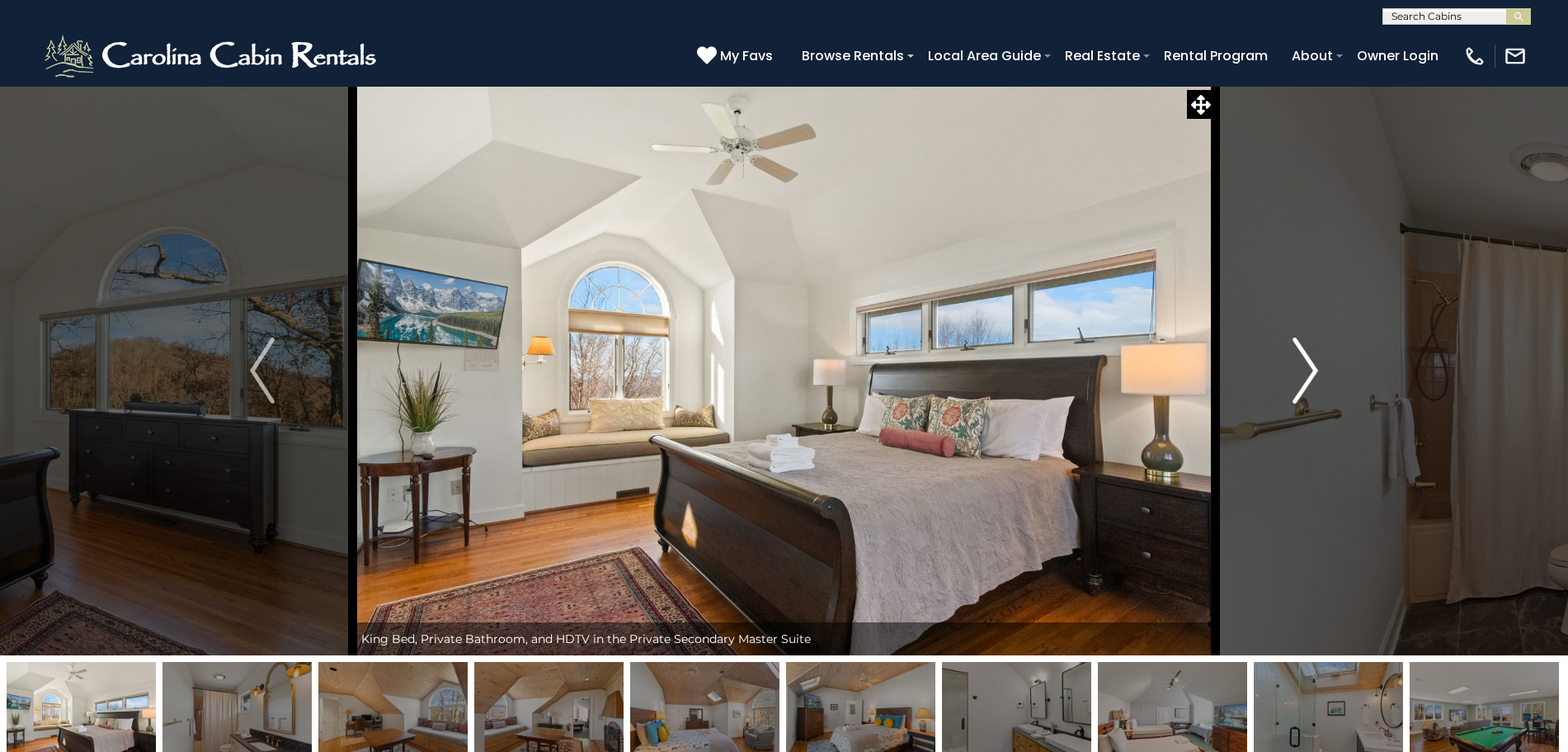
click at [1306, 360] on img "Next" at bounding box center [1305, 370] width 25 height 66
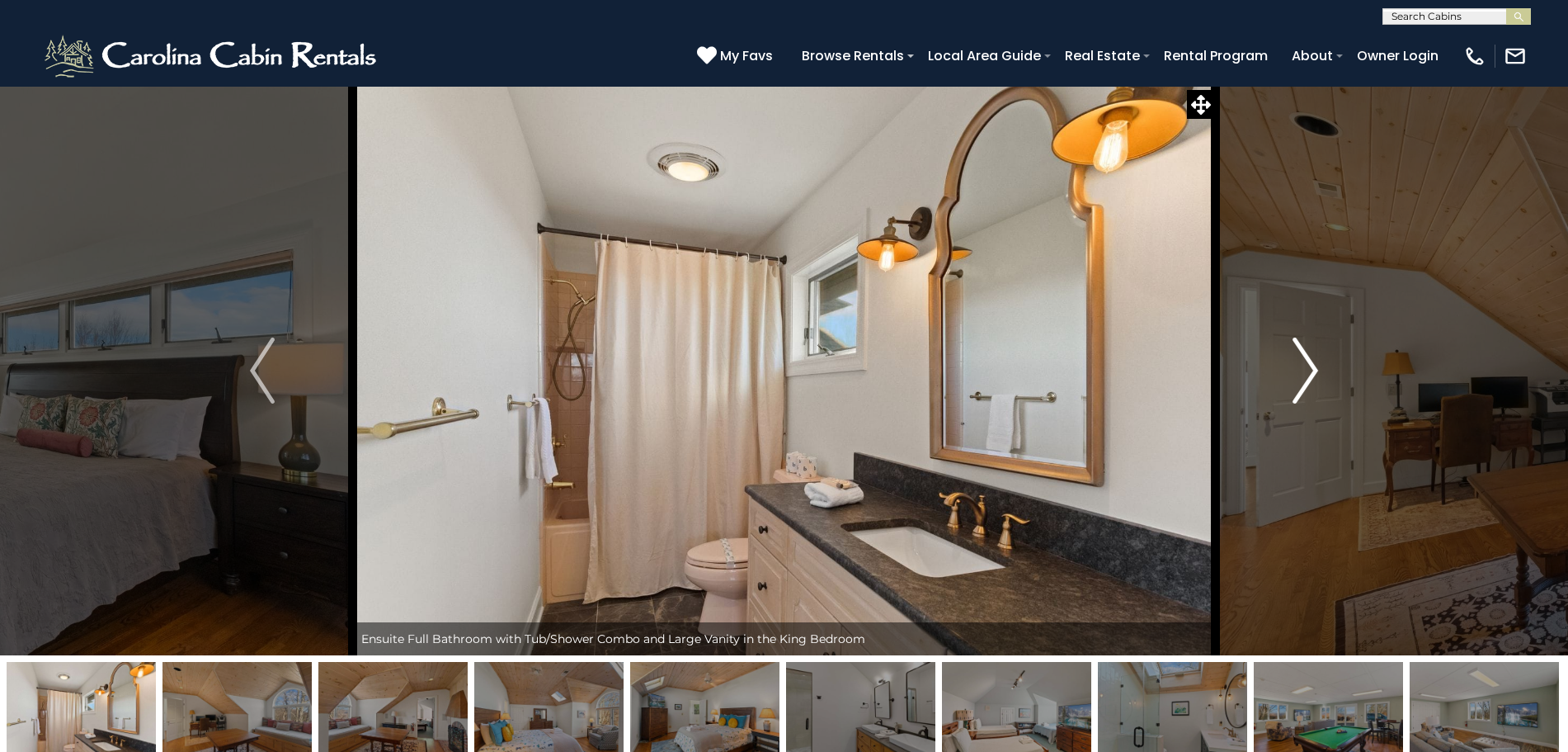
click at [1306, 360] on img "Next" at bounding box center [1305, 370] width 25 height 66
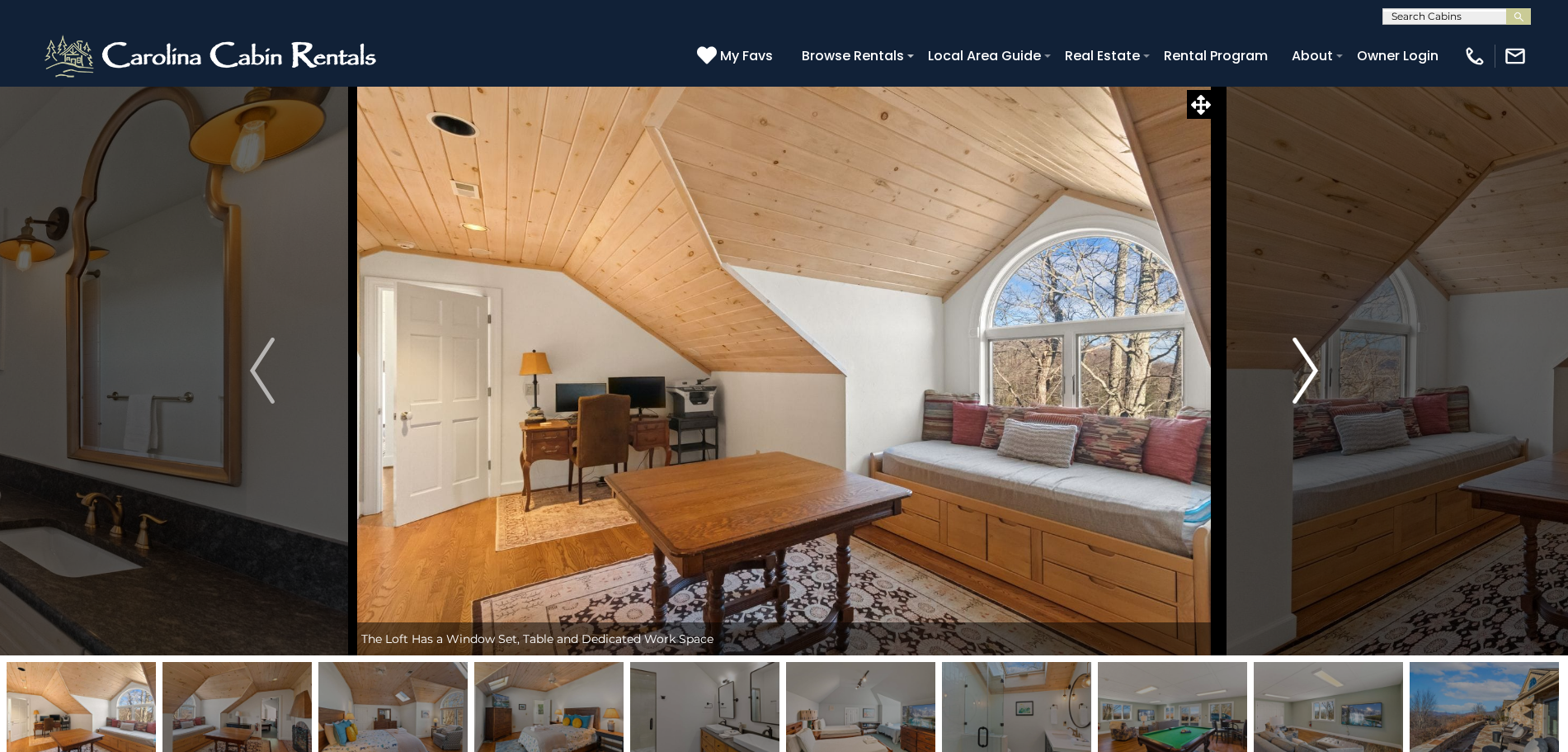
click at [1306, 360] on img "Next" at bounding box center [1305, 370] width 25 height 66
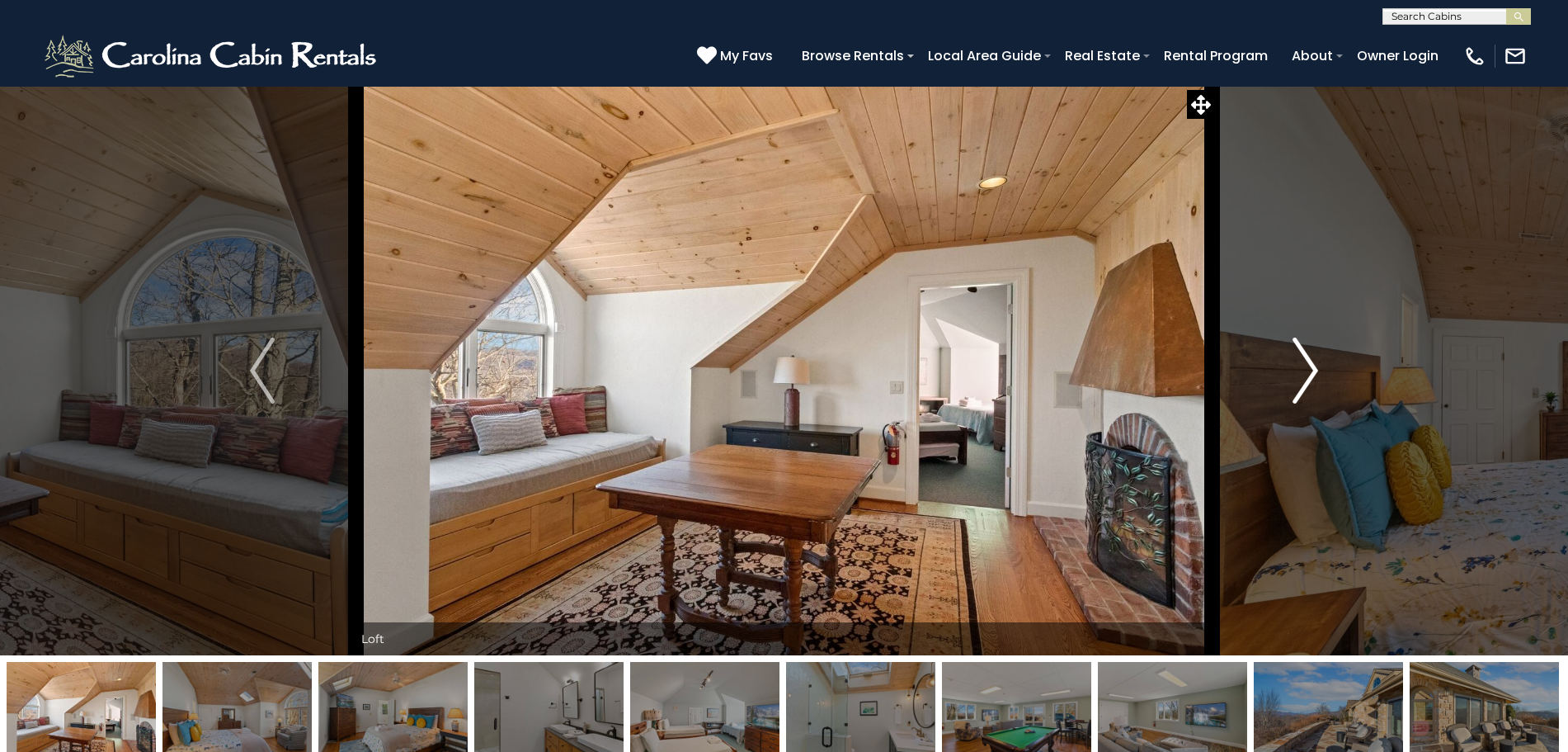
click at [1306, 360] on img "Next" at bounding box center [1305, 370] width 25 height 66
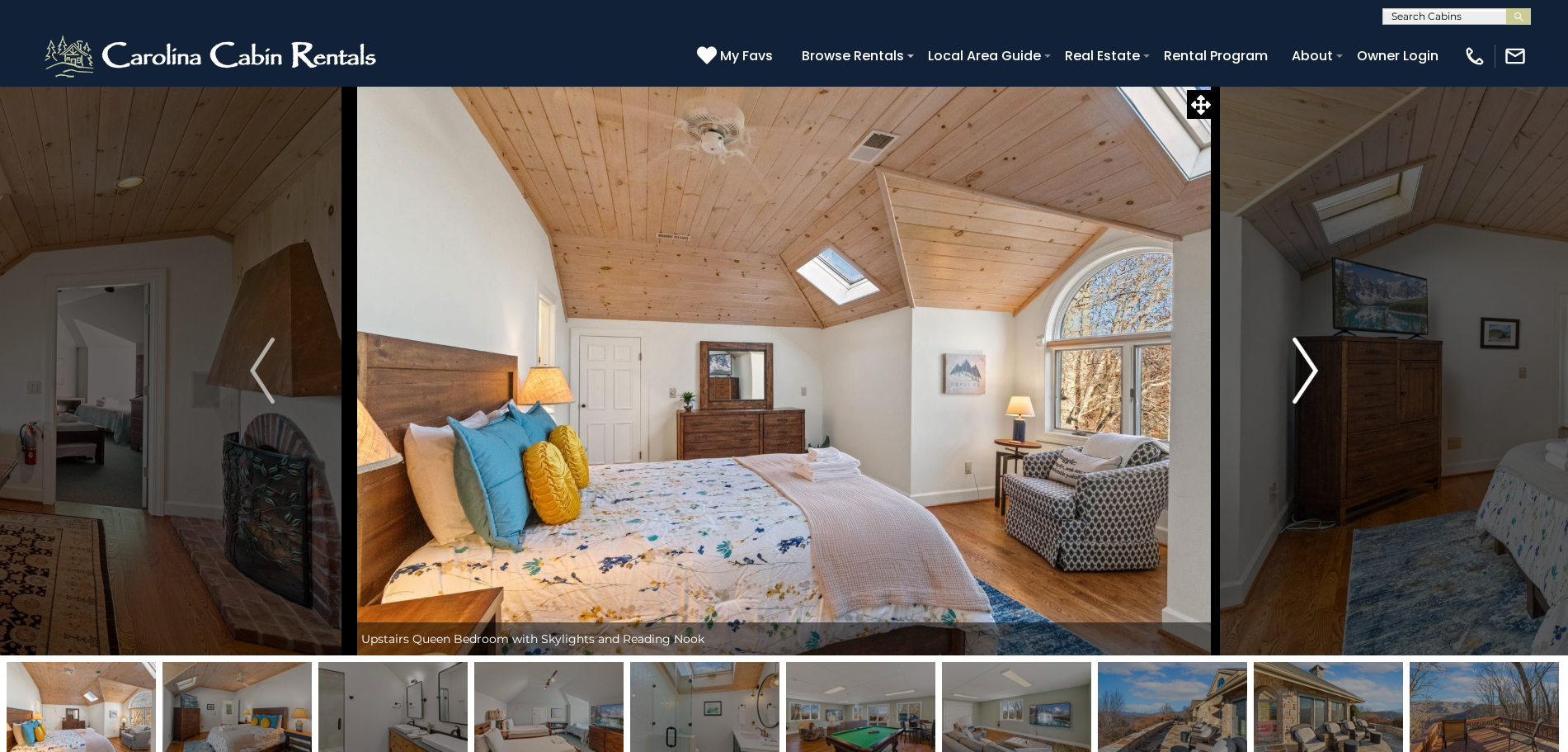
click at [1306, 360] on img "Next" at bounding box center [1305, 370] width 25 height 66
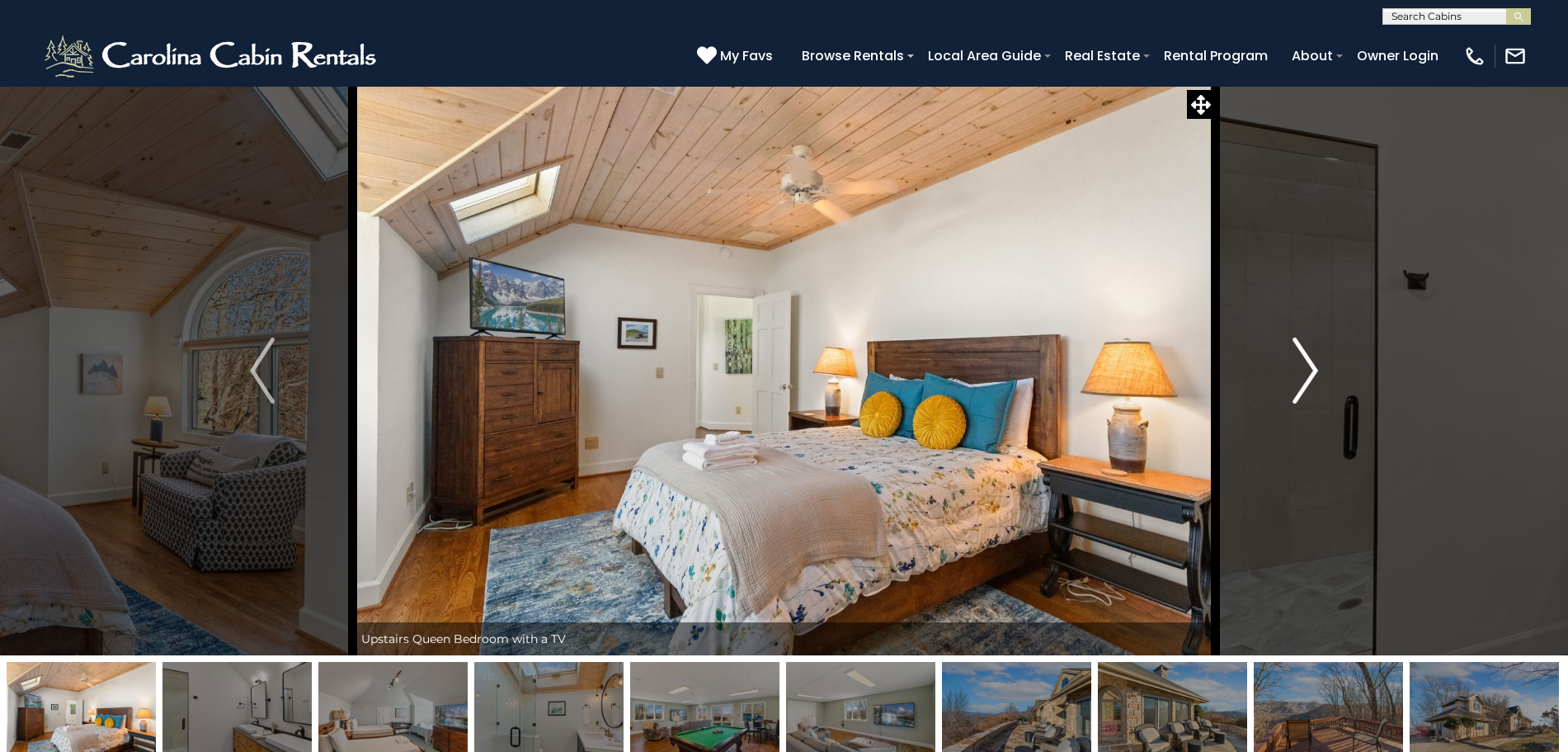
click at [1306, 360] on img "Next" at bounding box center [1305, 370] width 25 height 66
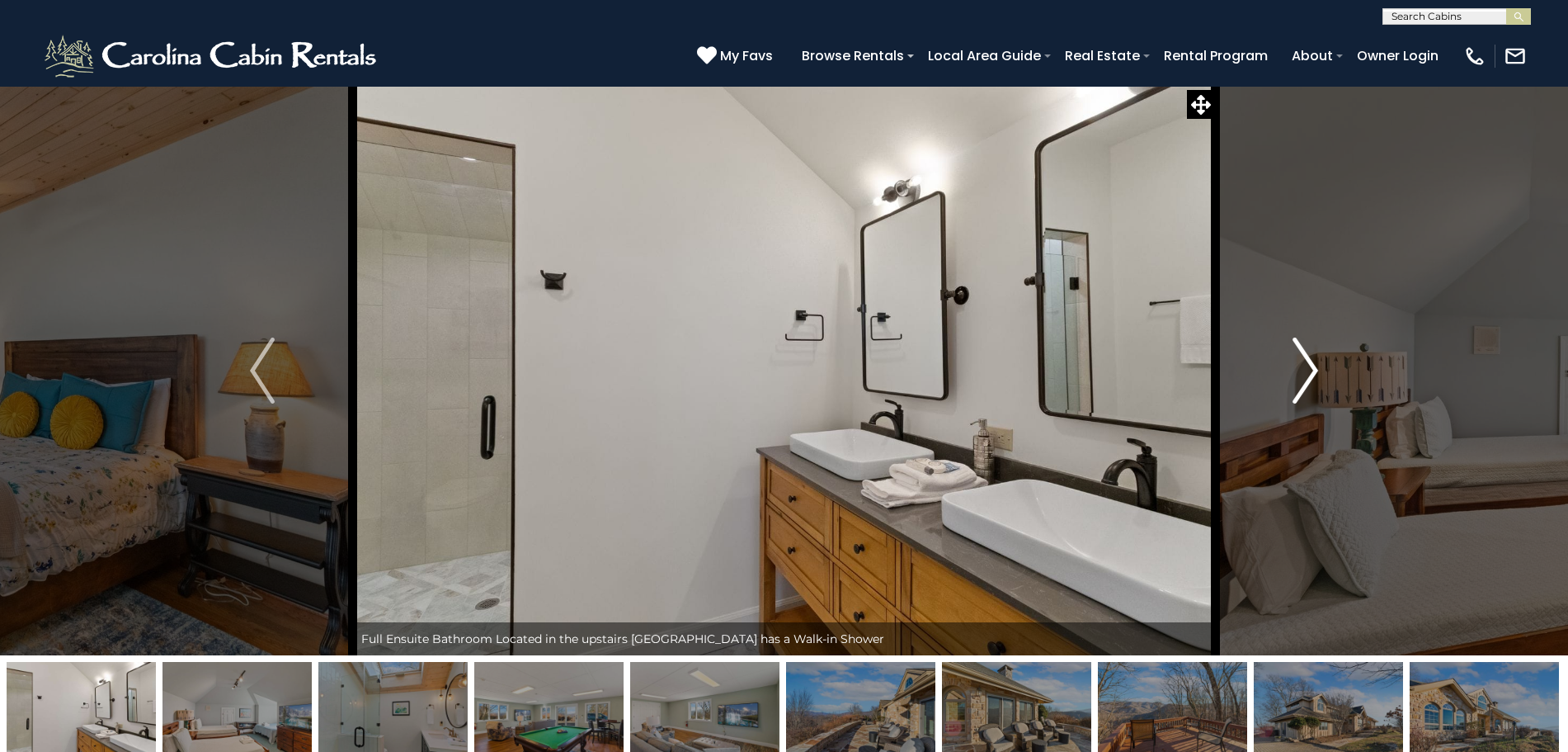
click at [1306, 360] on img "Next" at bounding box center [1305, 370] width 25 height 66
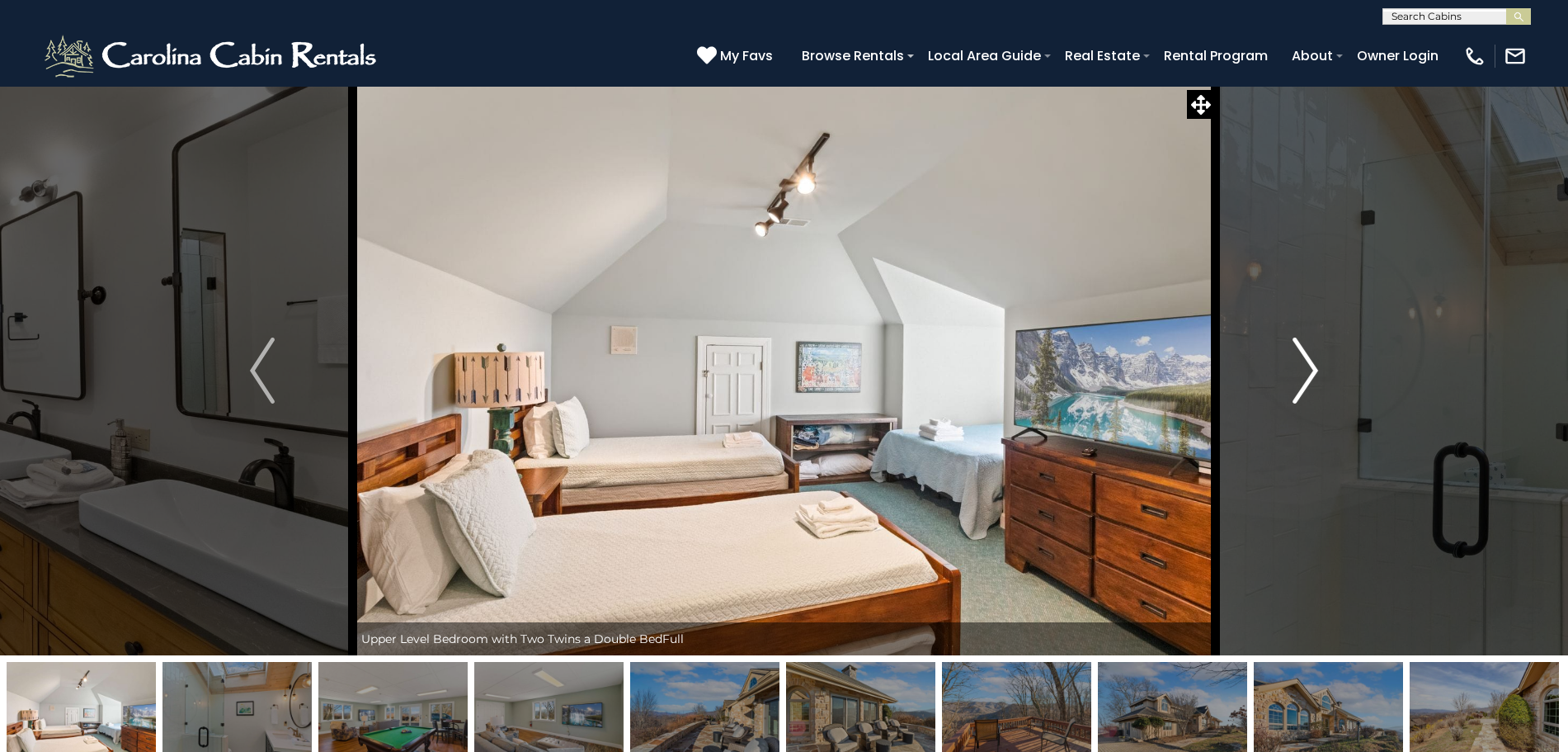
click at [1306, 360] on img "Next" at bounding box center [1305, 370] width 25 height 66
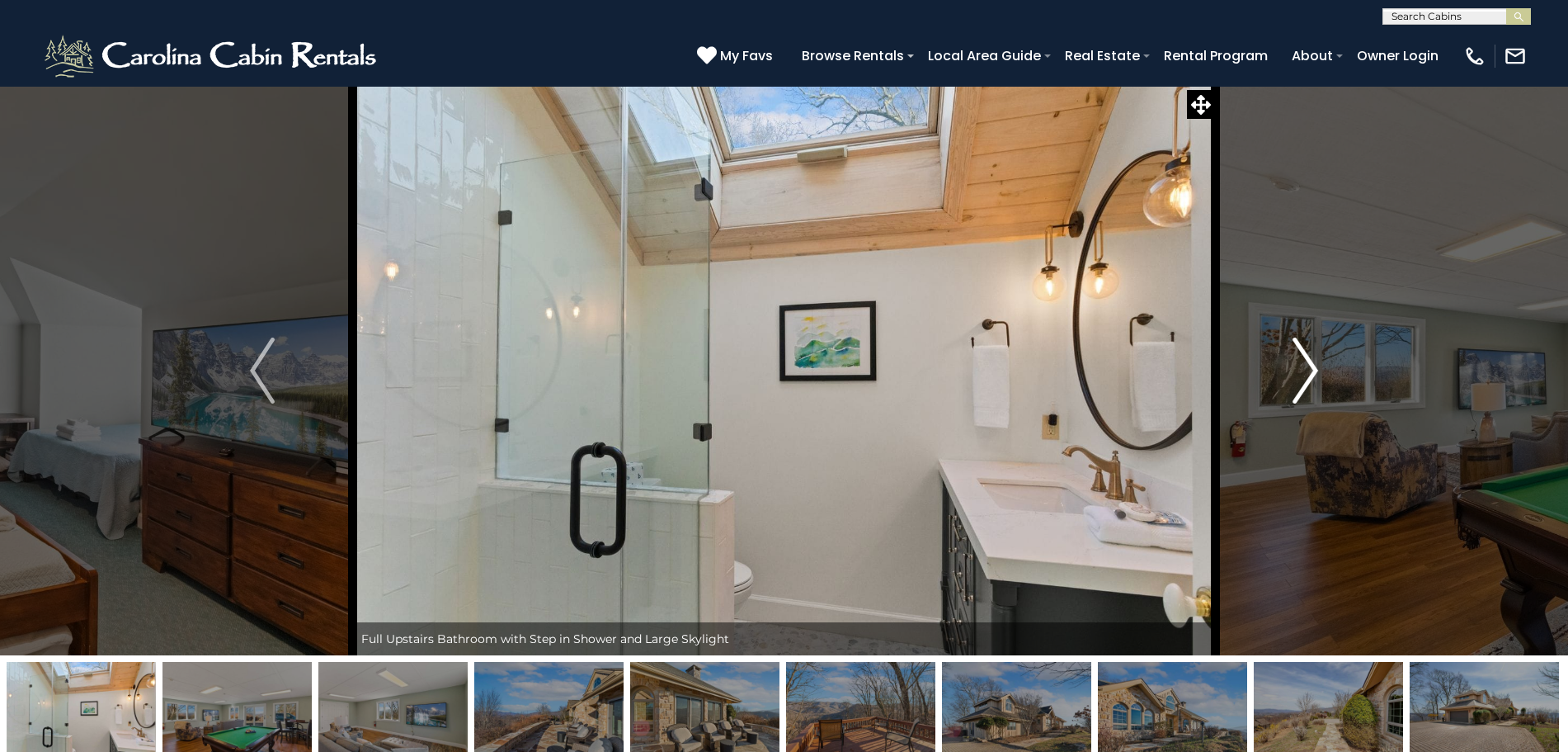
click at [1306, 360] on img "Next" at bounding box center [1305, 370] width 25 height 66
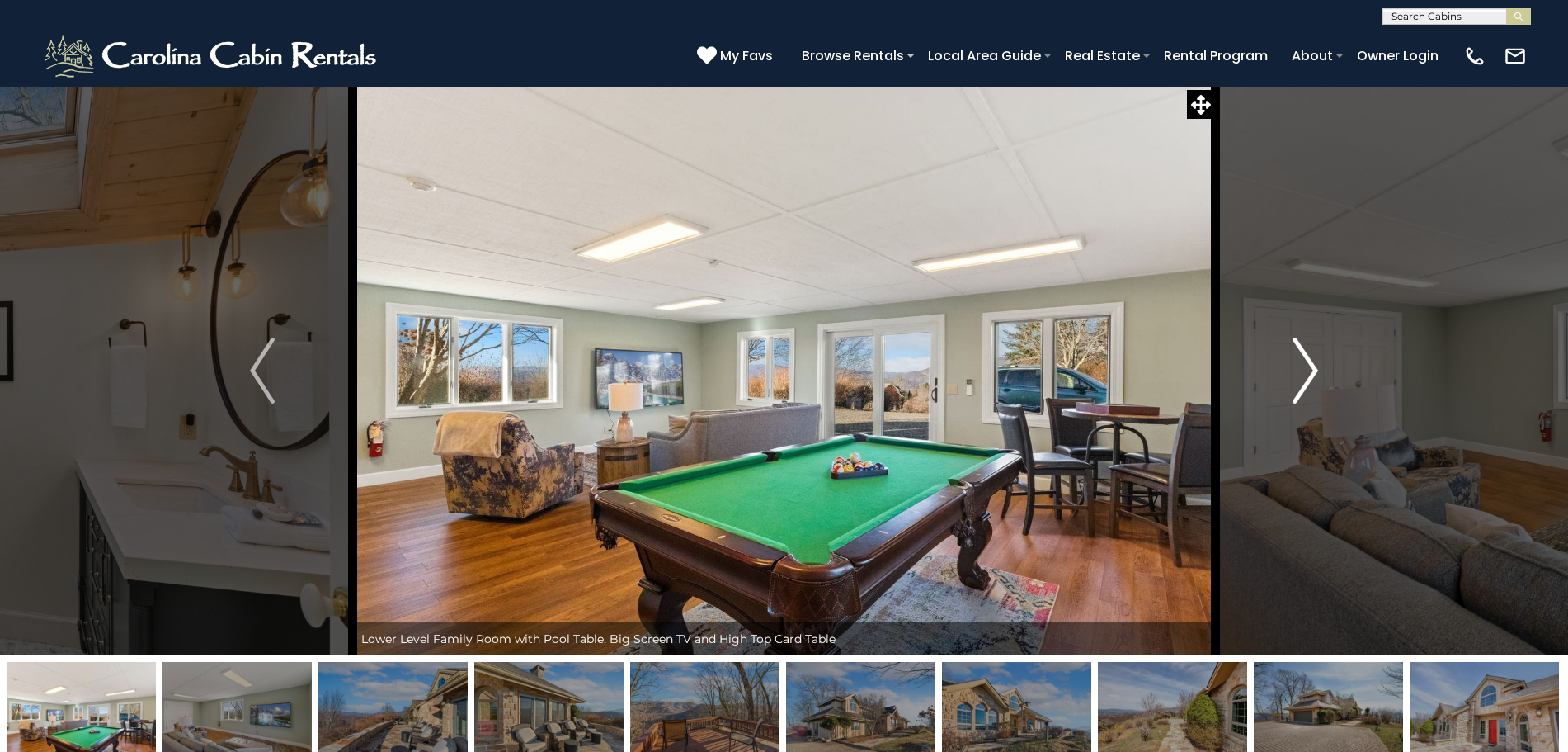
click at [1306, 360] on img "Next" at bounding box center [1305, 370] width 25 height 66
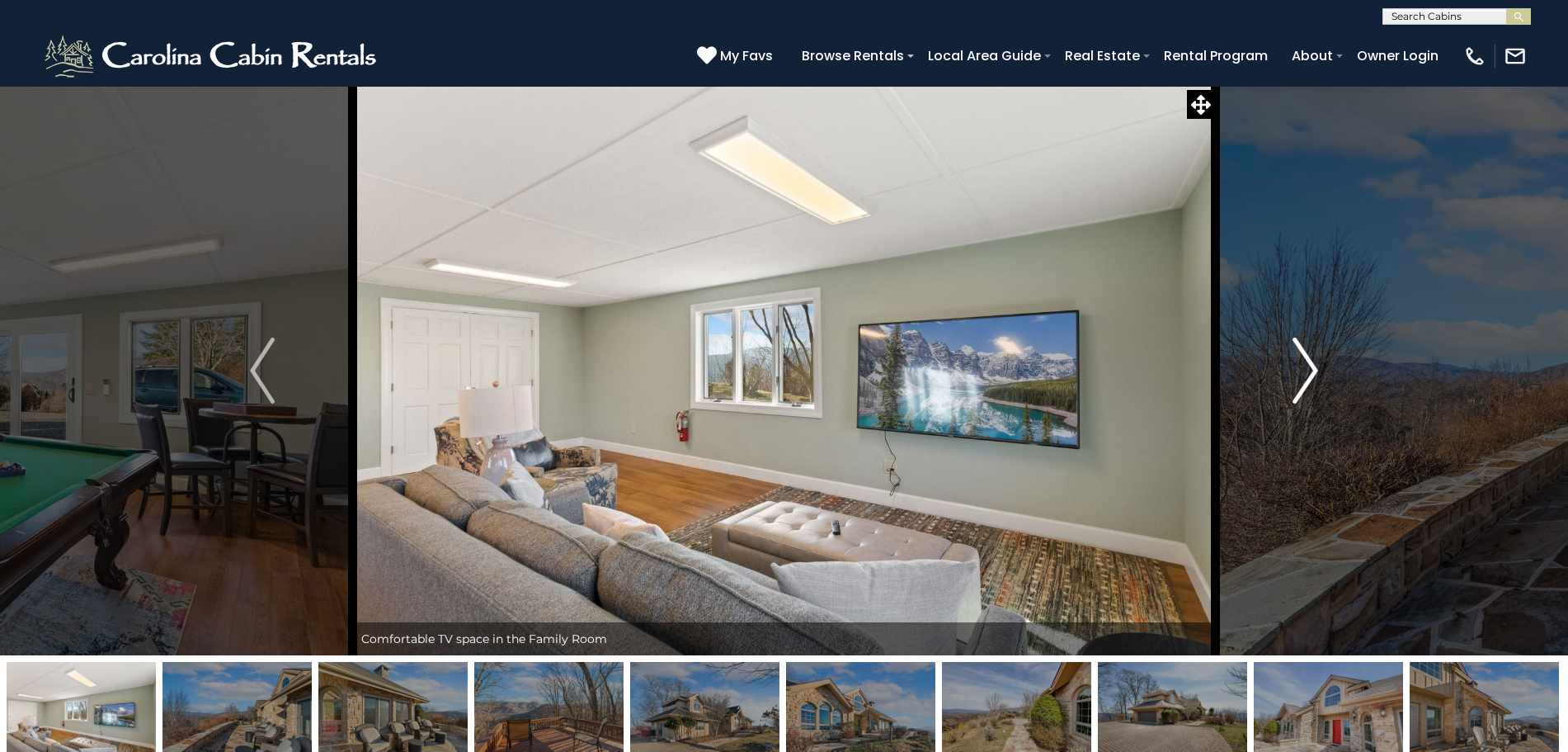
click at [1306, 360] on img "Next" at bounding box center [1305, 370] width 25 height 66
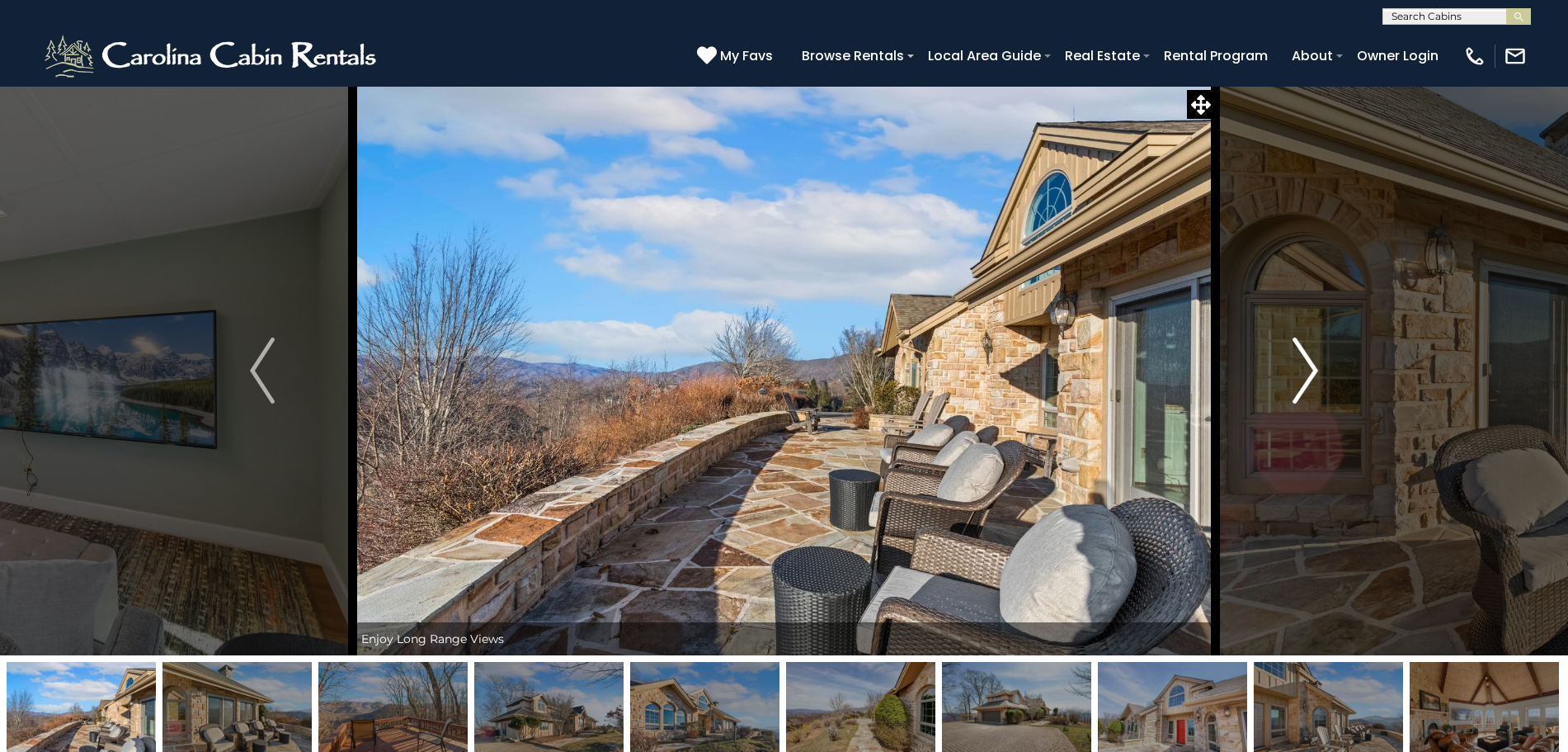
click at [1306, 360] on img "Next" at bounding box center [1305, 370] width 25 height 66
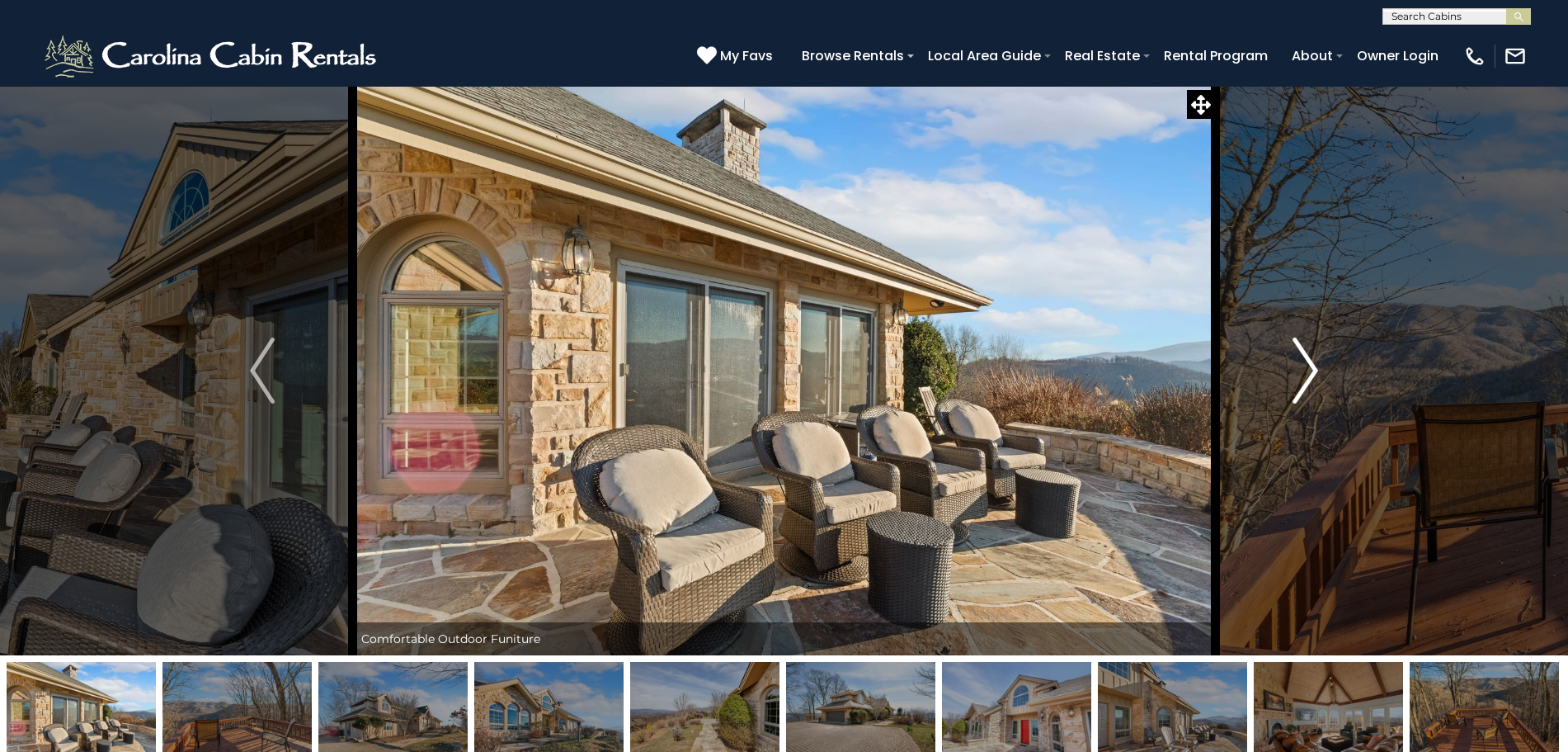
click at [1306, 360] on img "Next" at bounding box center [1305, 370] width 25 height 66
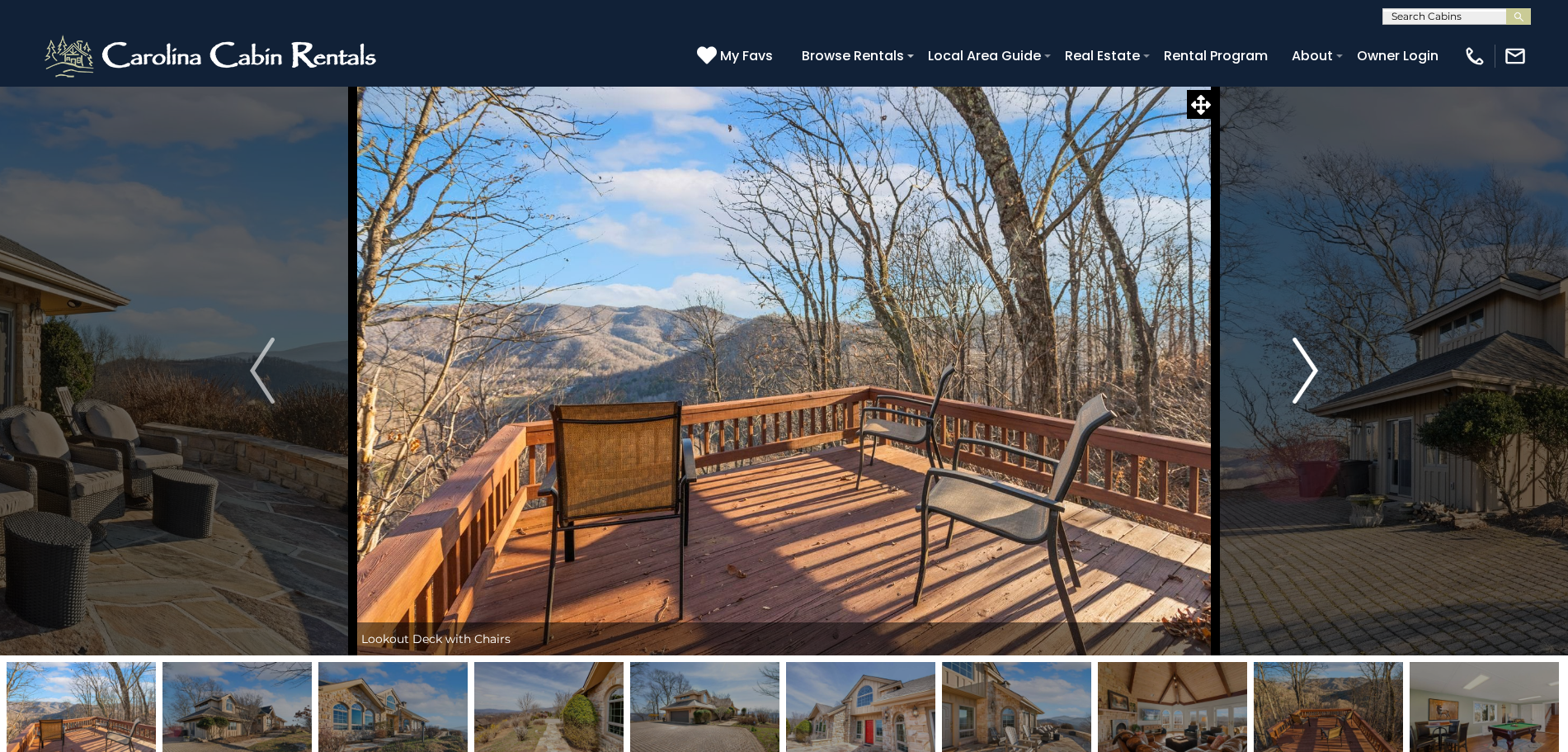
click at [1306, 360] on img "Next" at bounding box center [1305, 370] width 25 height 66
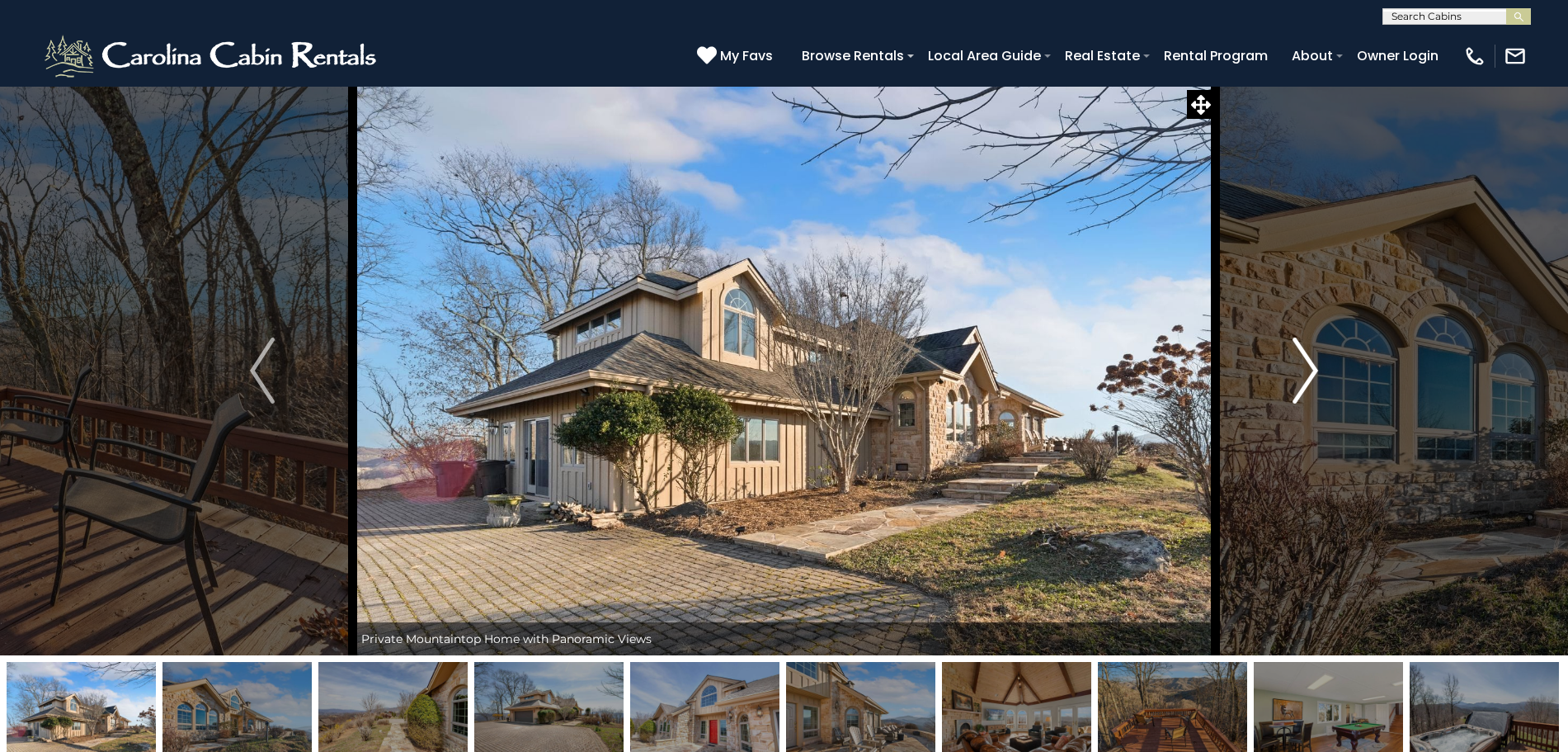
click at [1306, 360] on img "Next" at bounding box center [1305, 370] width 25 height 66
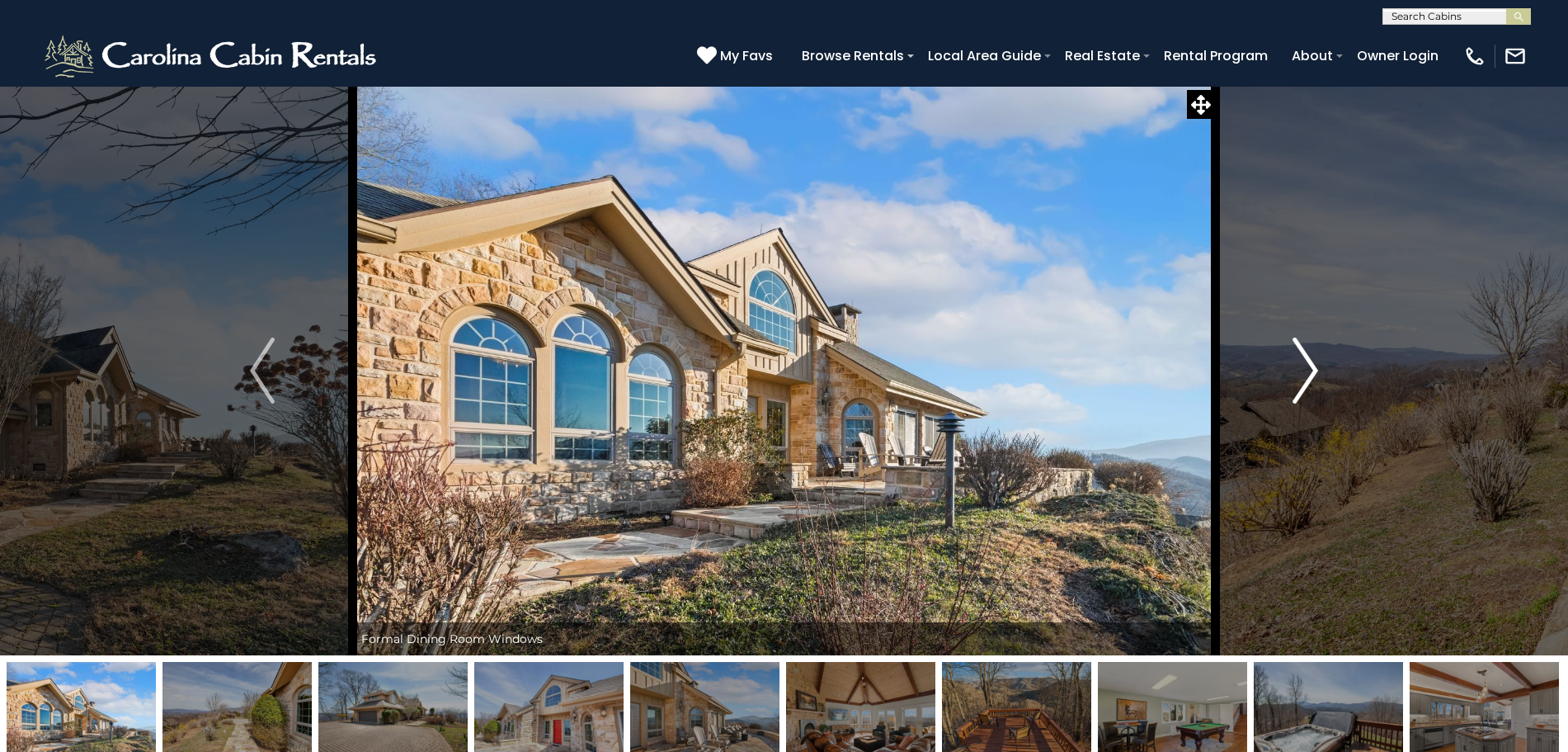
click at [1306, 360] on img "Next" at bounding box center [1305, 370] width 25 height 66
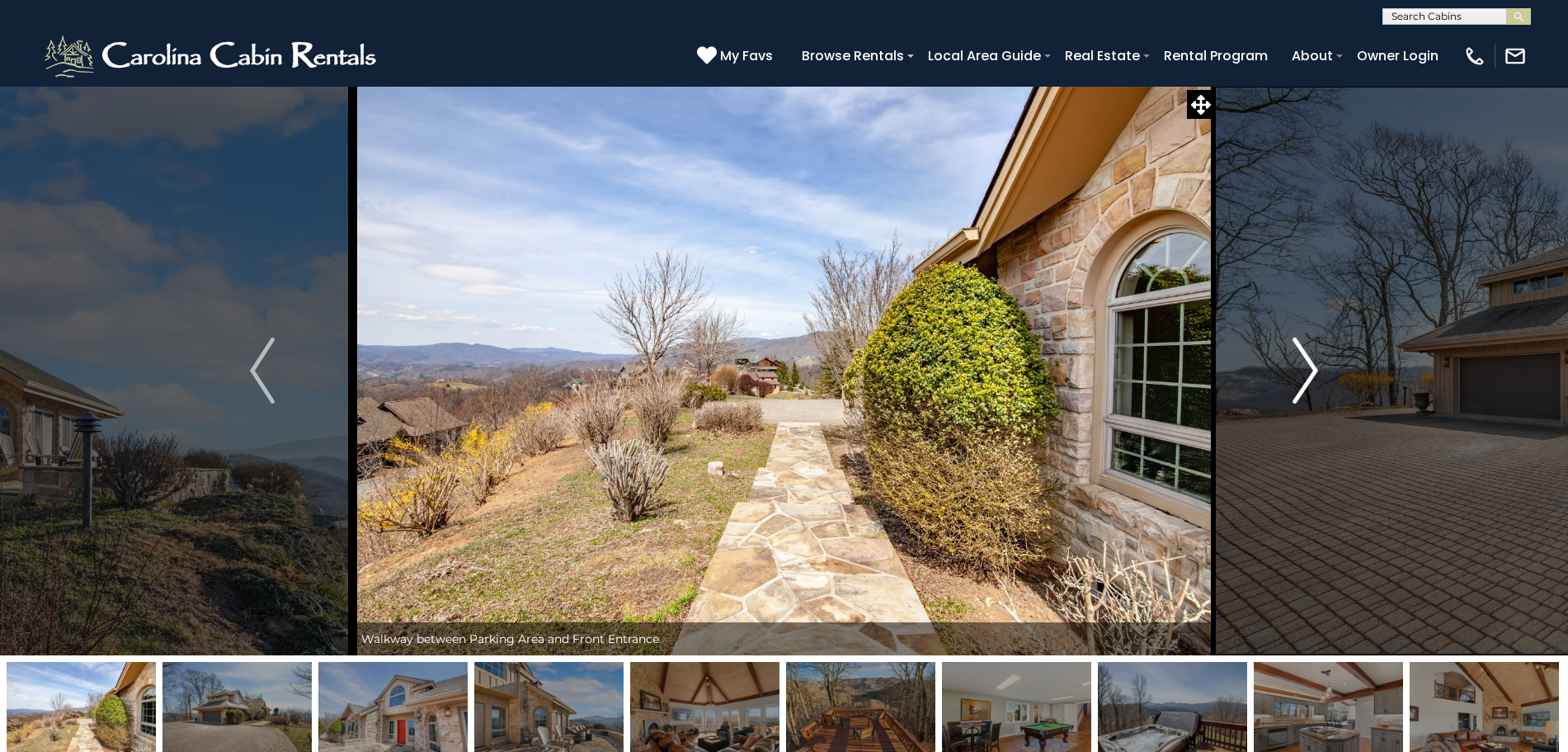
click at [1306, 360] on img "Next" at bounding box center [1305, 370] width 25 height 66
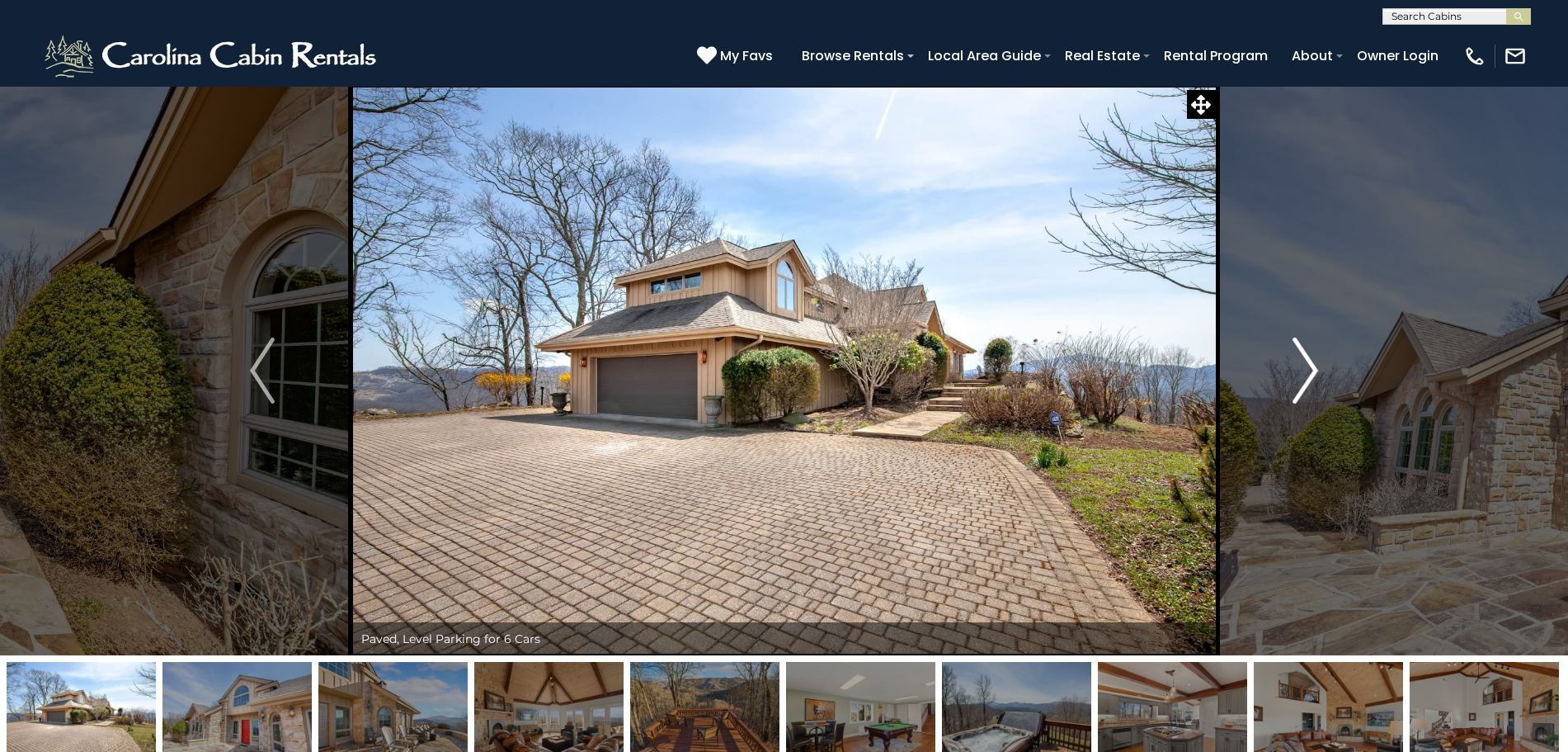
click at [1306, 360] on img "Next" at bounding box center [1305, 370] width 25 height 66
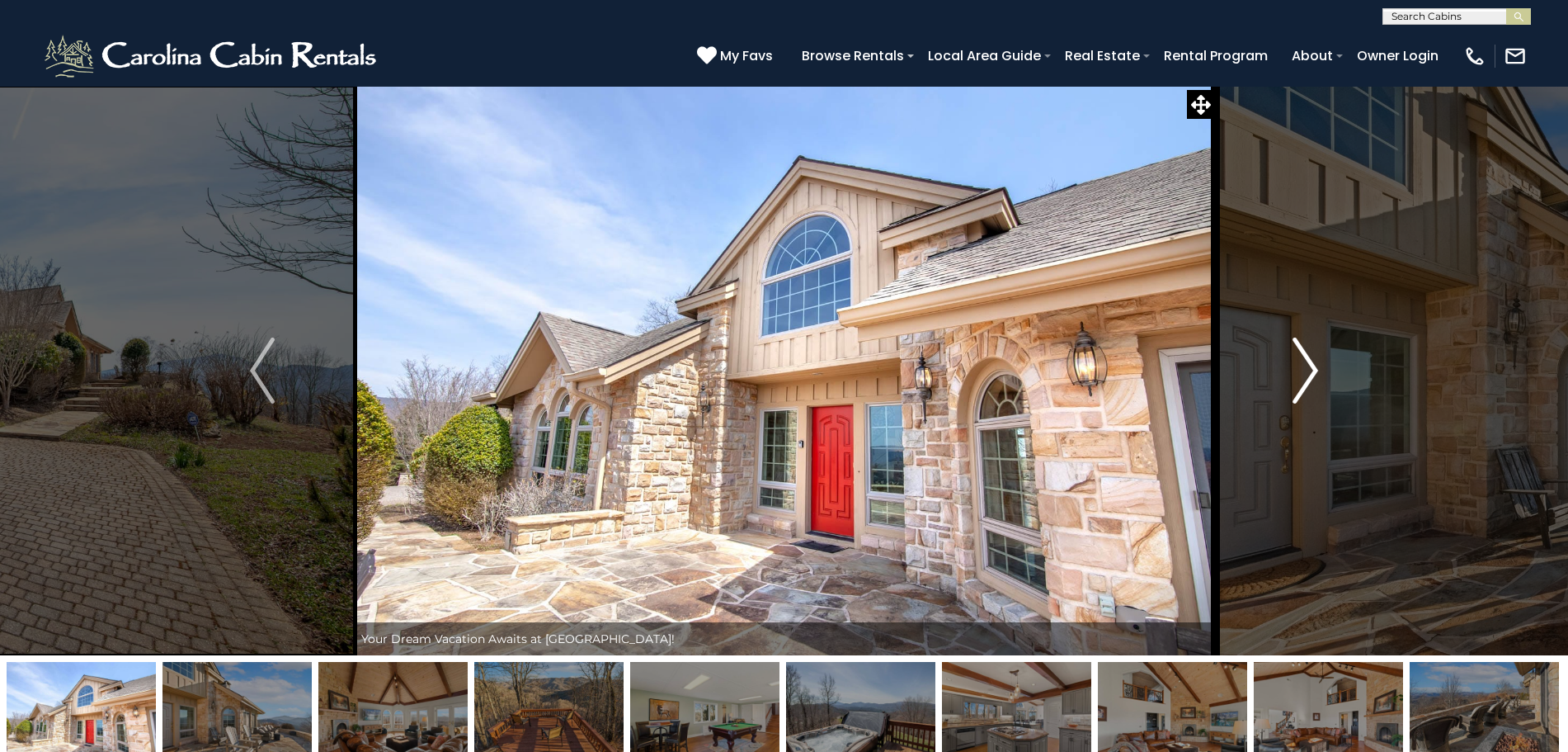
click at [1306, 360] on img "Next" at bounding box center [1305, 370] width 25 height 66
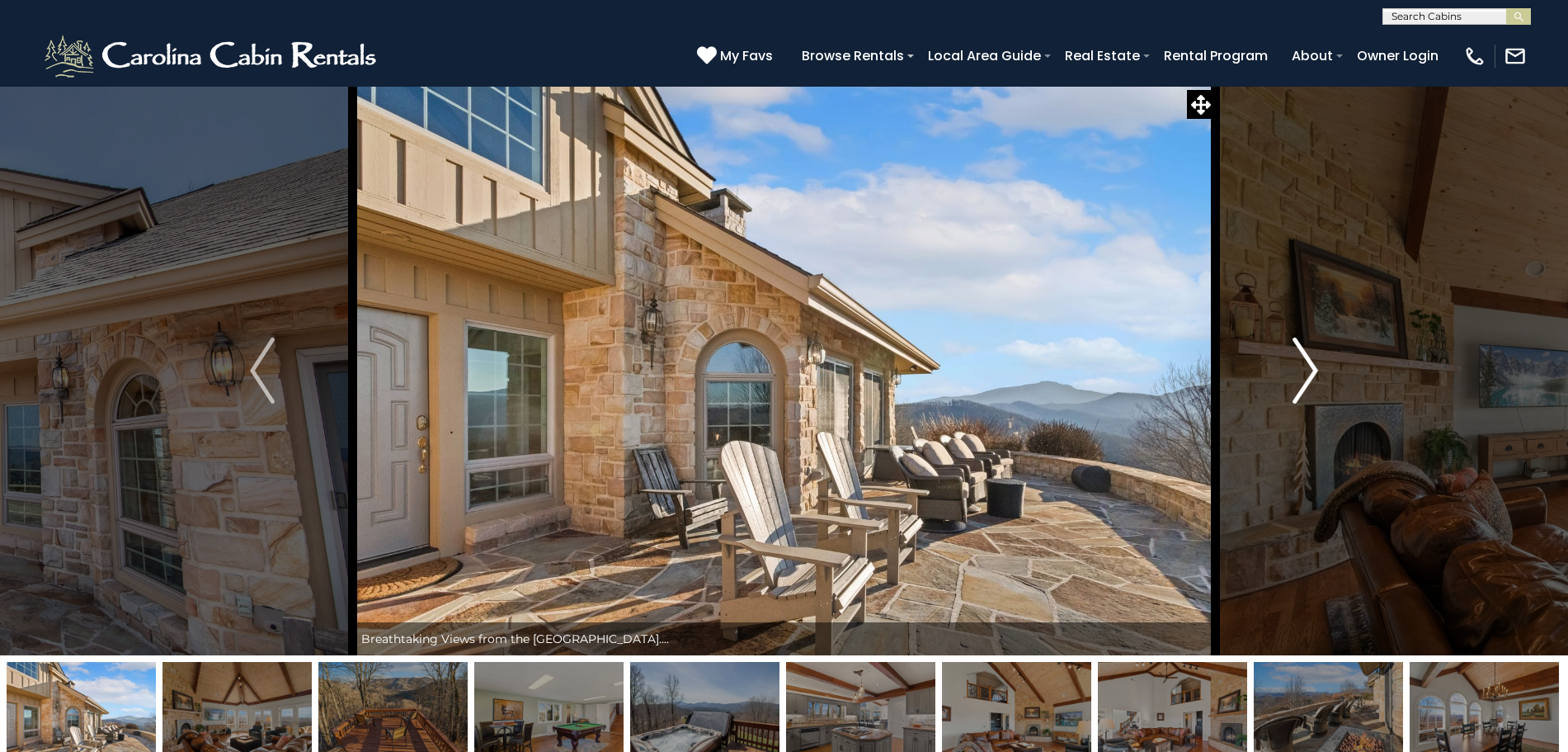
click at [1306, 360] on img "Next" at bounding box center [1305, 370] width 25 height 66
